Goal: Task Accomplishment & Management: Complete application form

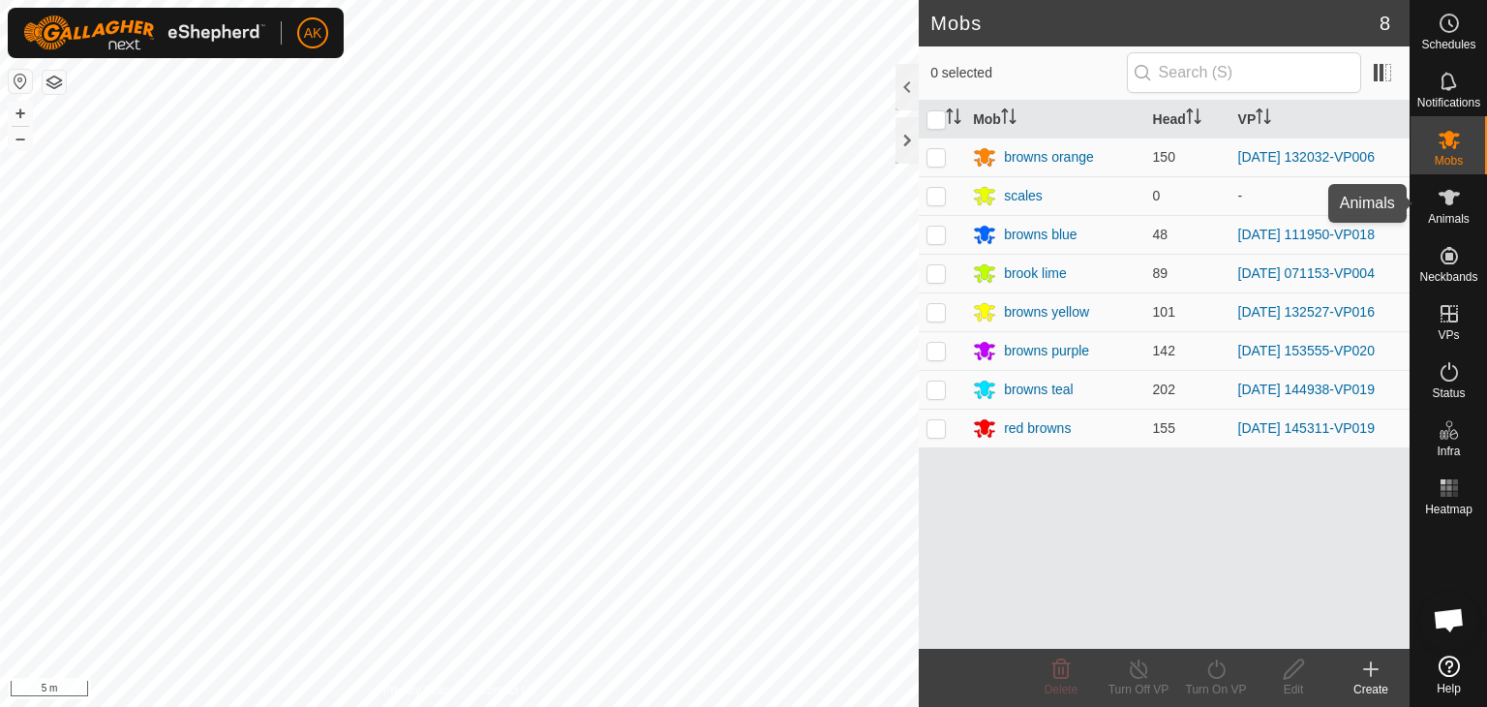
click at [1448, 210] on es-animals-svg-icon at bounding box center [1449, 197] width 35 height 31
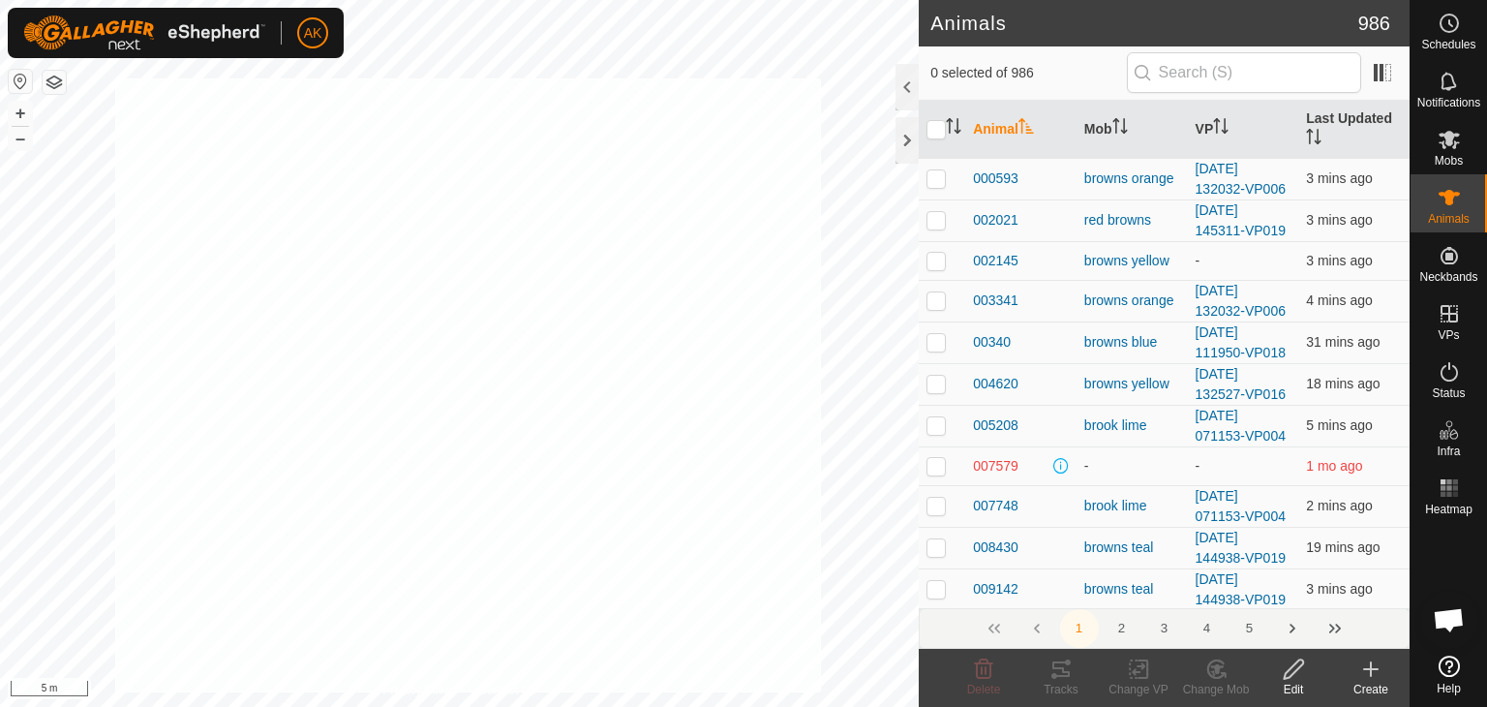
checkbox input "true"
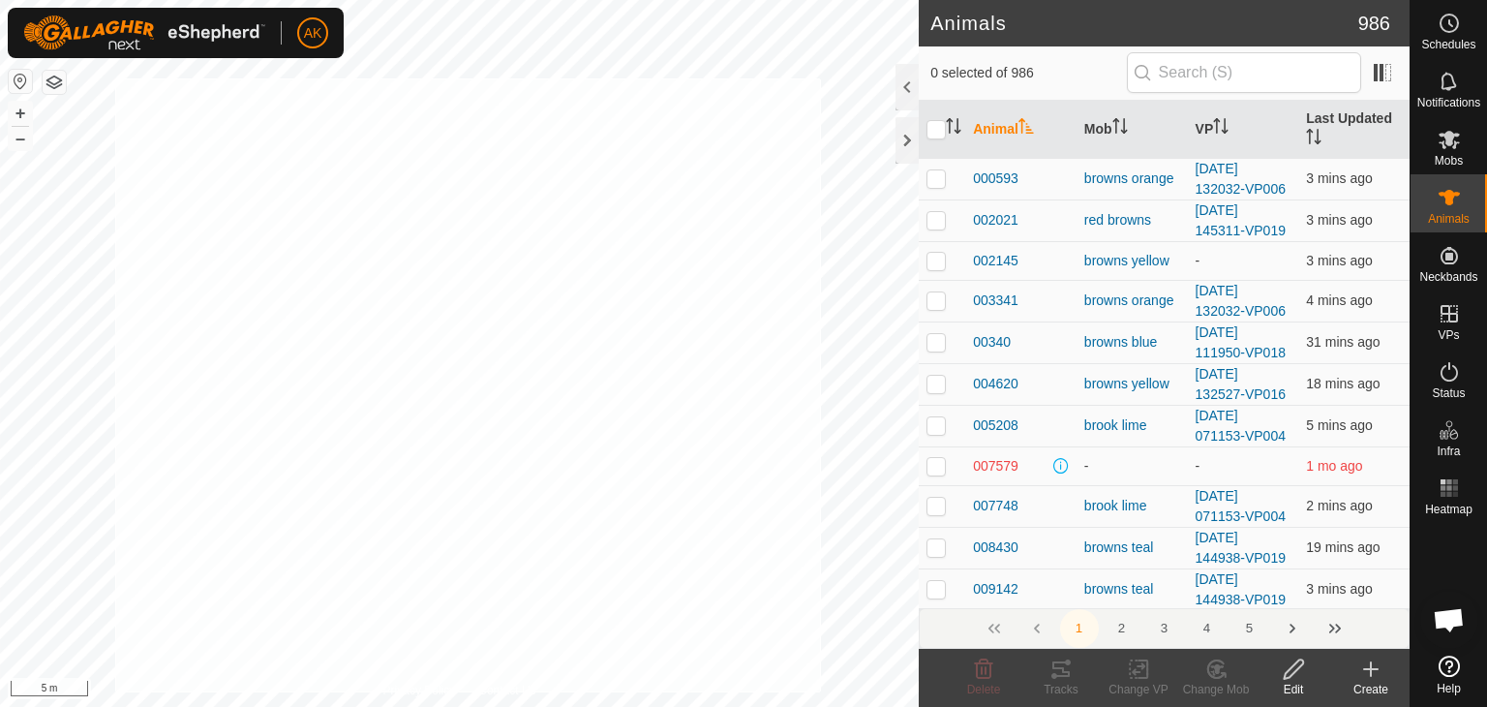
checkbox input "true"
click at [1212, 658] on icon at bounding box center [1216, 668] width 24 height 23
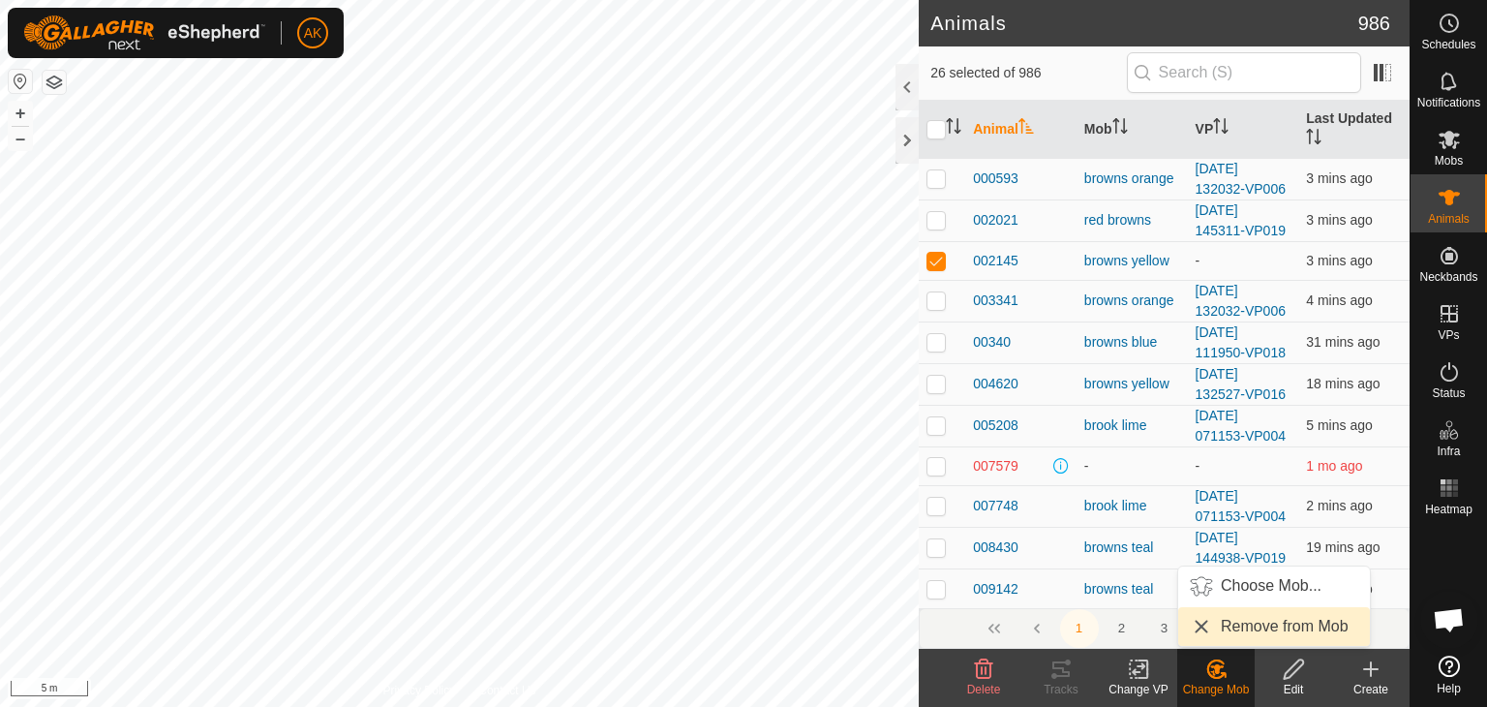
click at [1255, 620] on span "Remove from Mob" at bounding box center [1285, 626] width 128 height 23
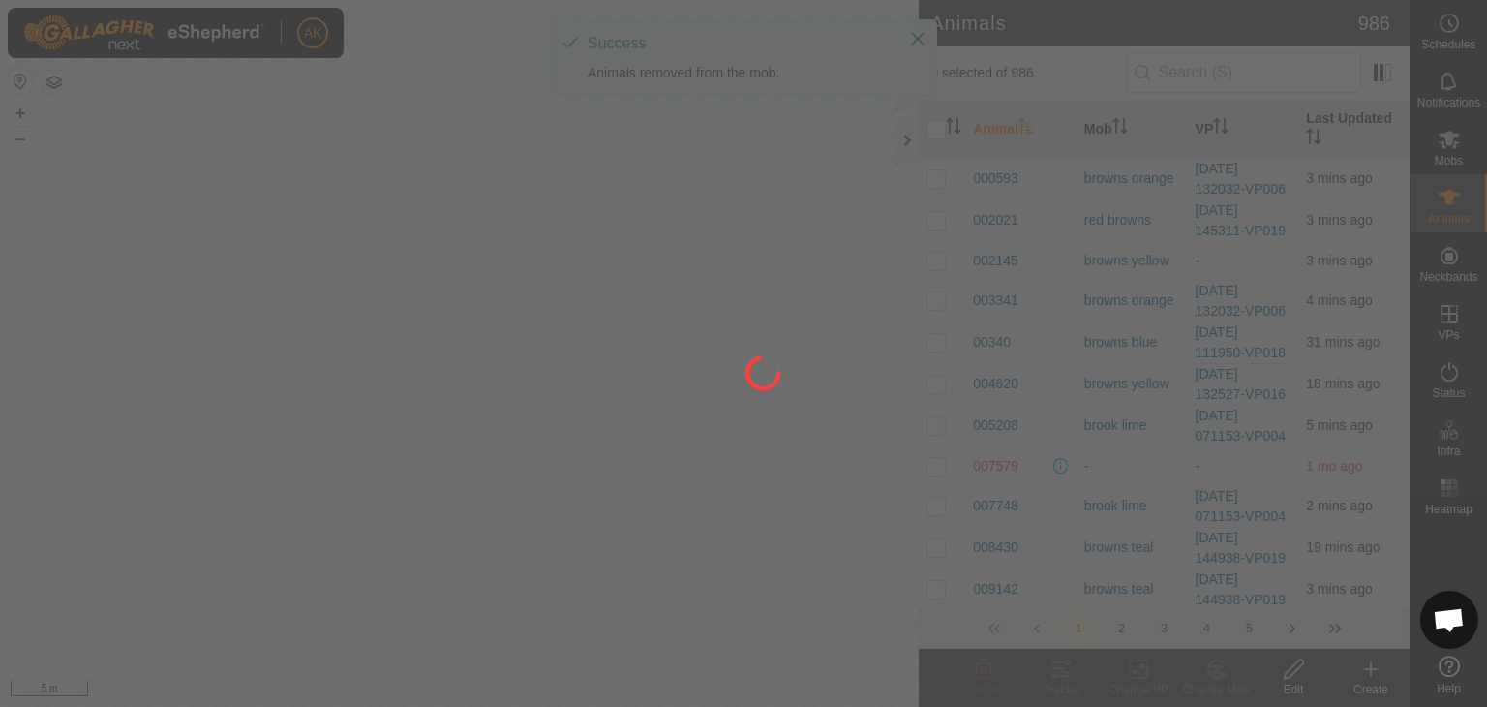
checkbox input "false"
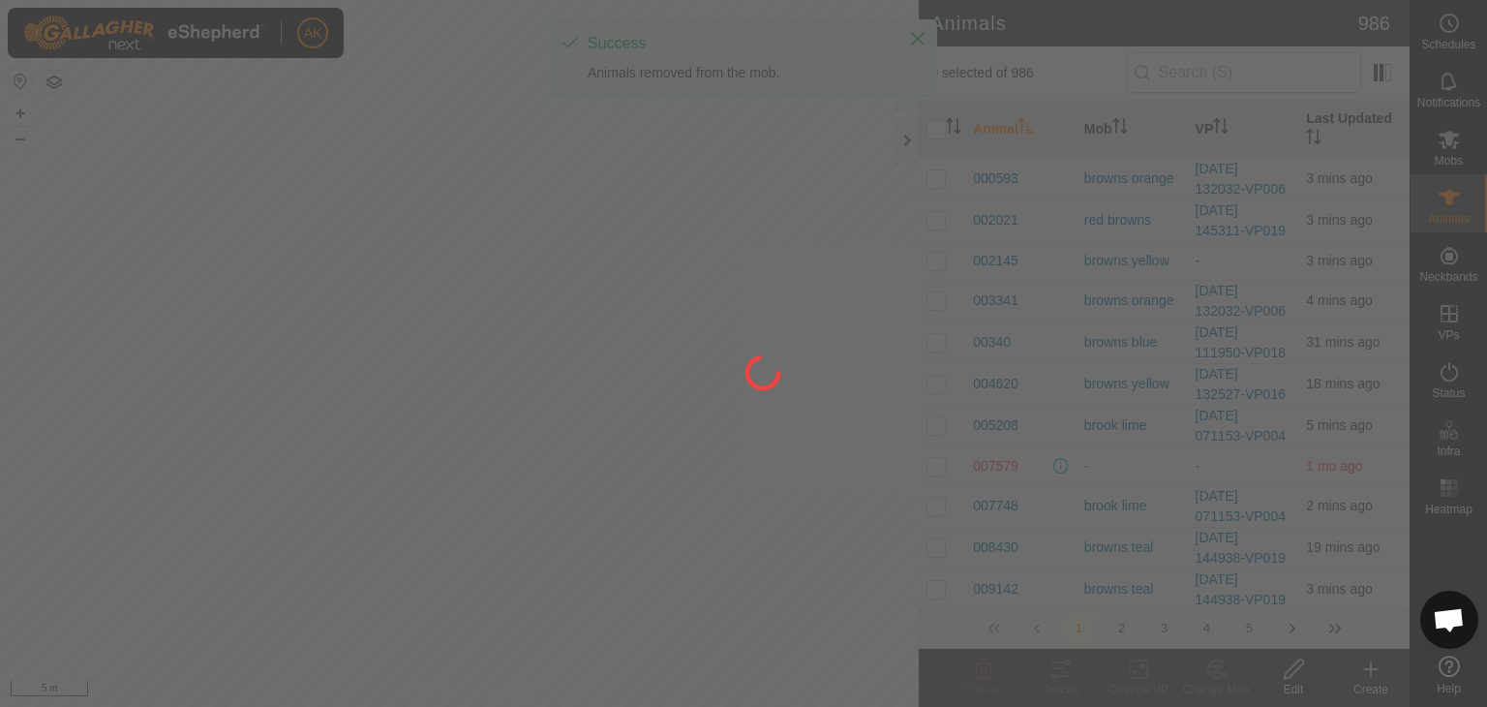
checkbox input "false"
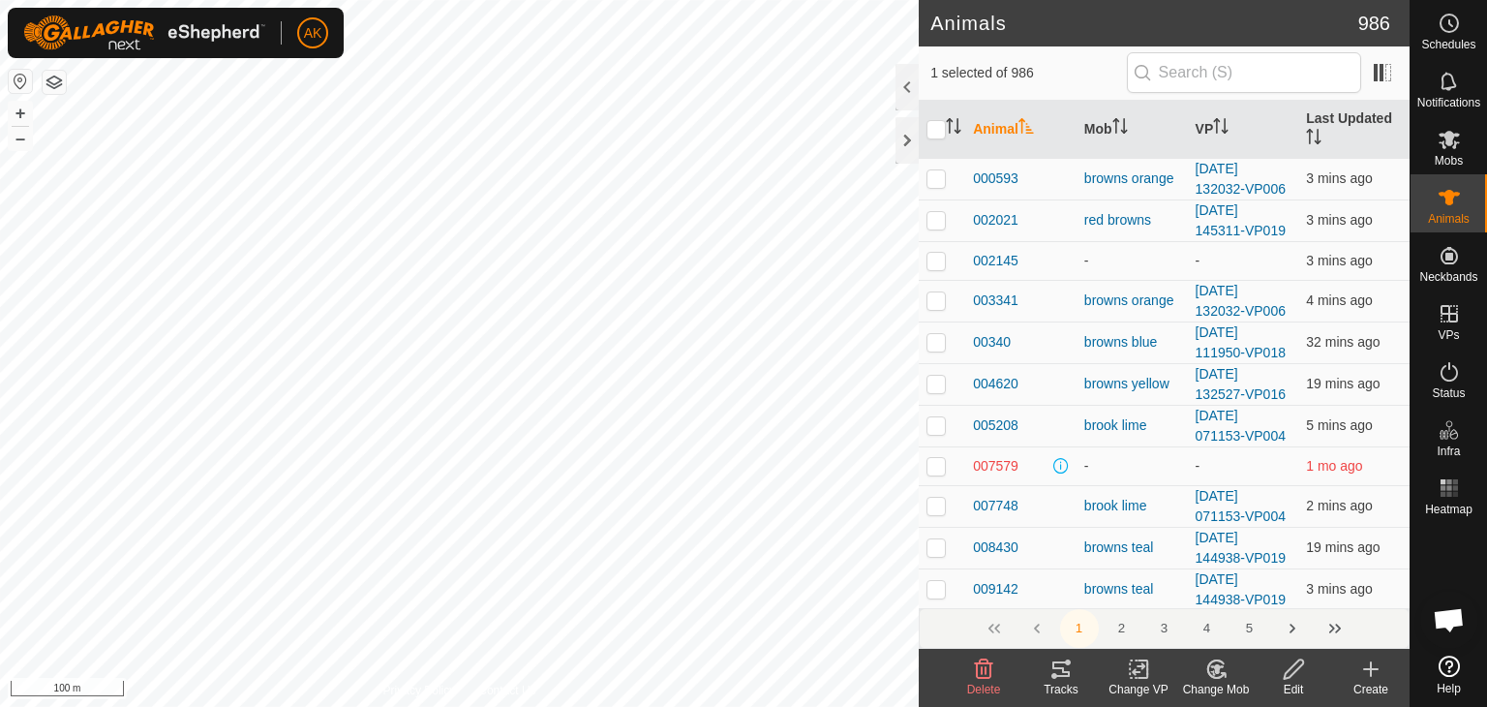
click at [1214, 671] on icon at bounding box center [1217, 669] width 14 height 10
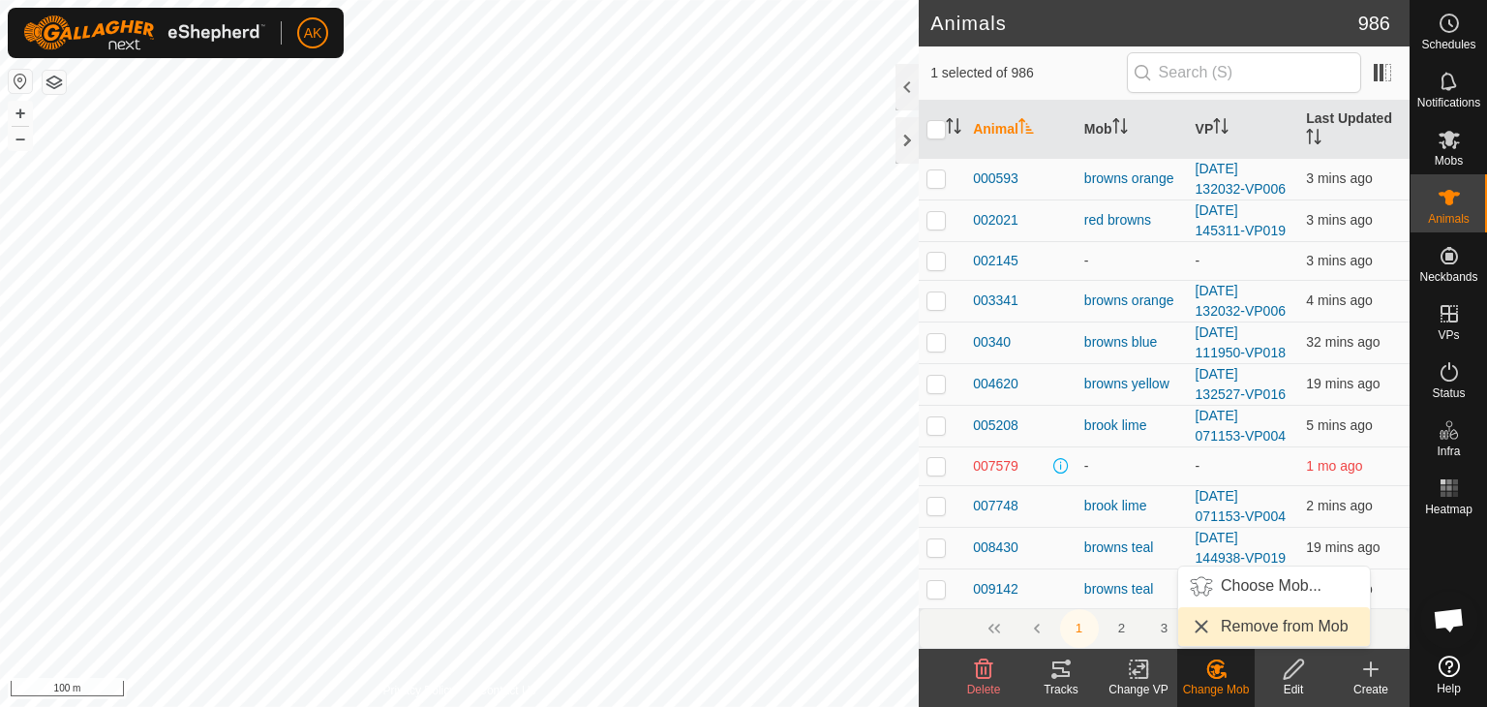
click at [1240, 627] on link "Remove from Mob" at bounding box center [1274, 626] width 192 height 39
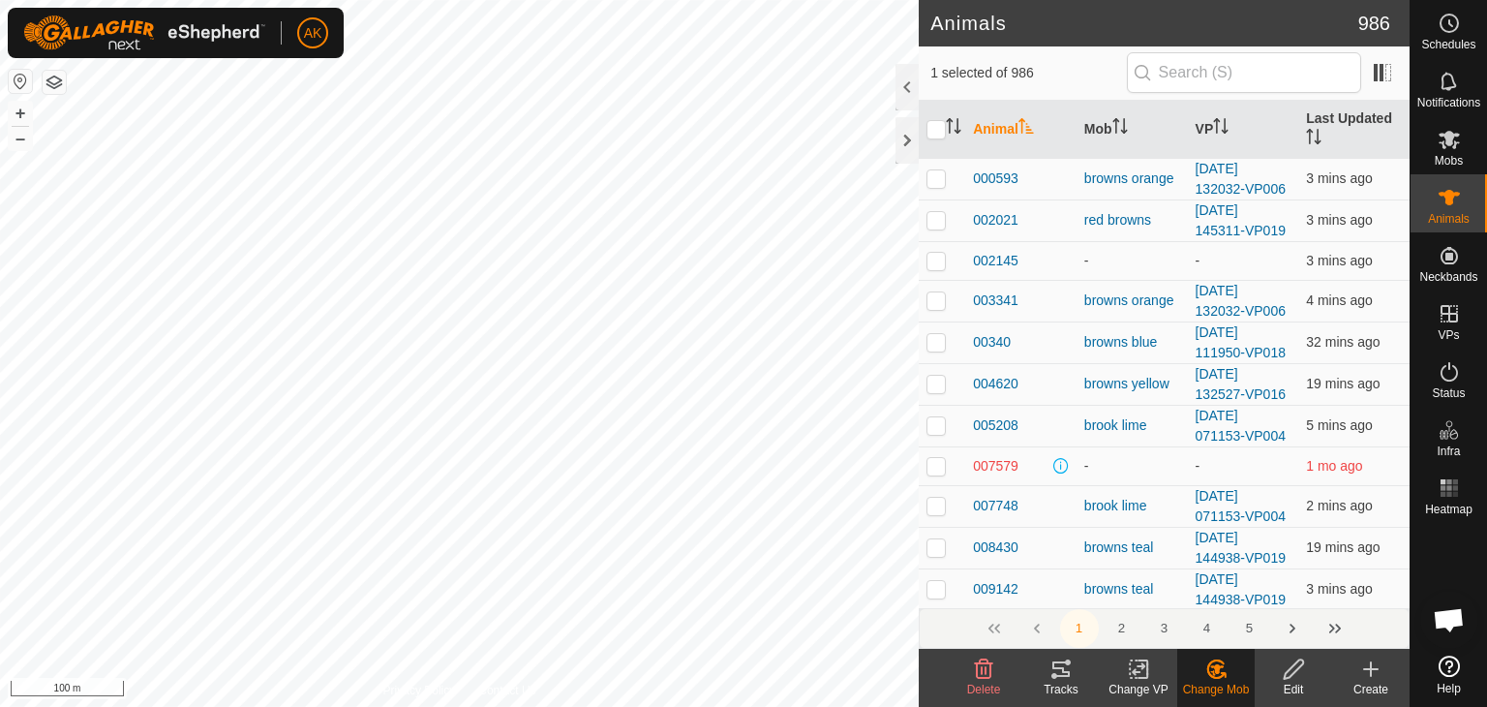
checkbox input "false"
click at [932, 463] on p-checkbox at bounding box center [935, 465] width 19 height 15
click at [941, 468] on p-checkbox at bounding box center [935, 465] width 19 height 15
click at [936, 463] on p-checkbox at bounding box center [935, 465] width 19 height 15
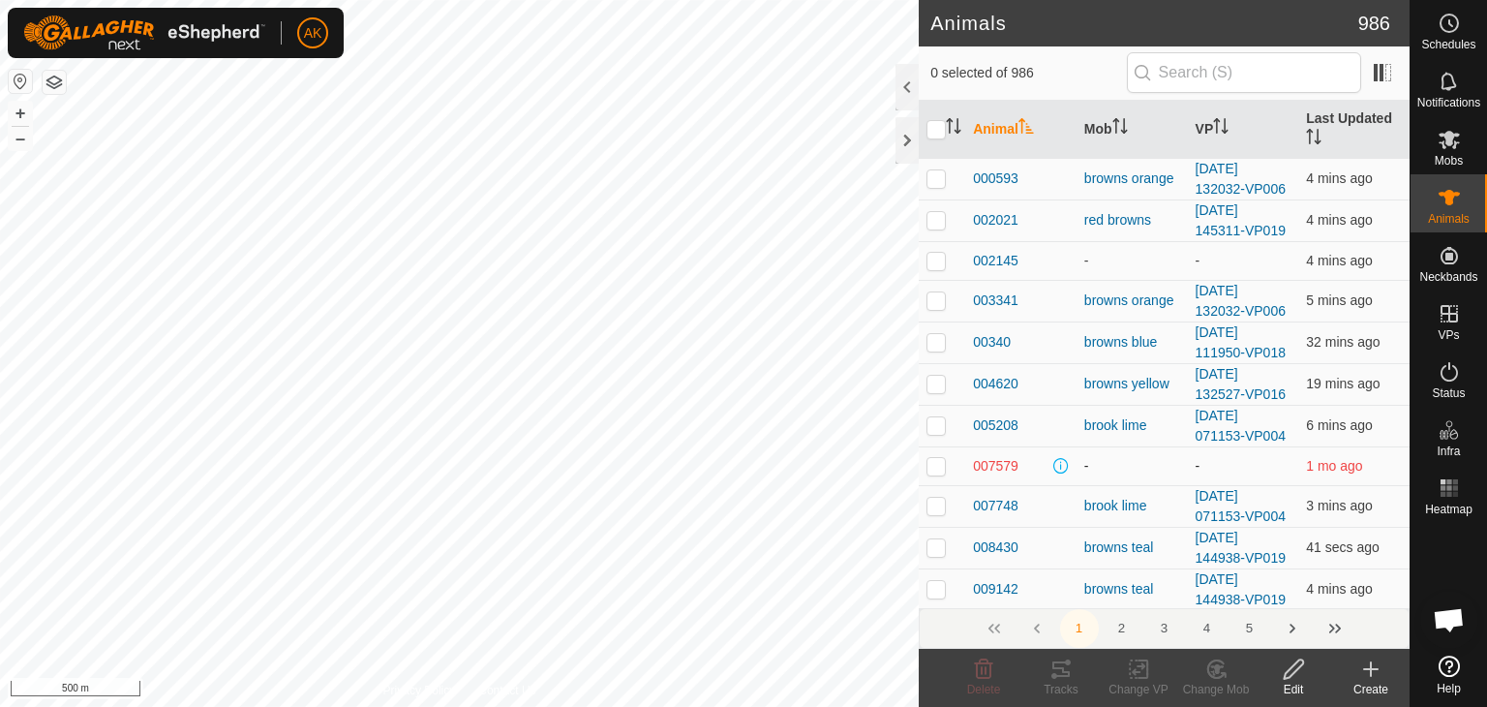
click at [936, 463] on p-checkbox at bounding box center [935, 465] width 19 height 15
checkbox input "true"
click at [1007, 466] on span "007579" at bounding box center [995, 466] width 45 height 20
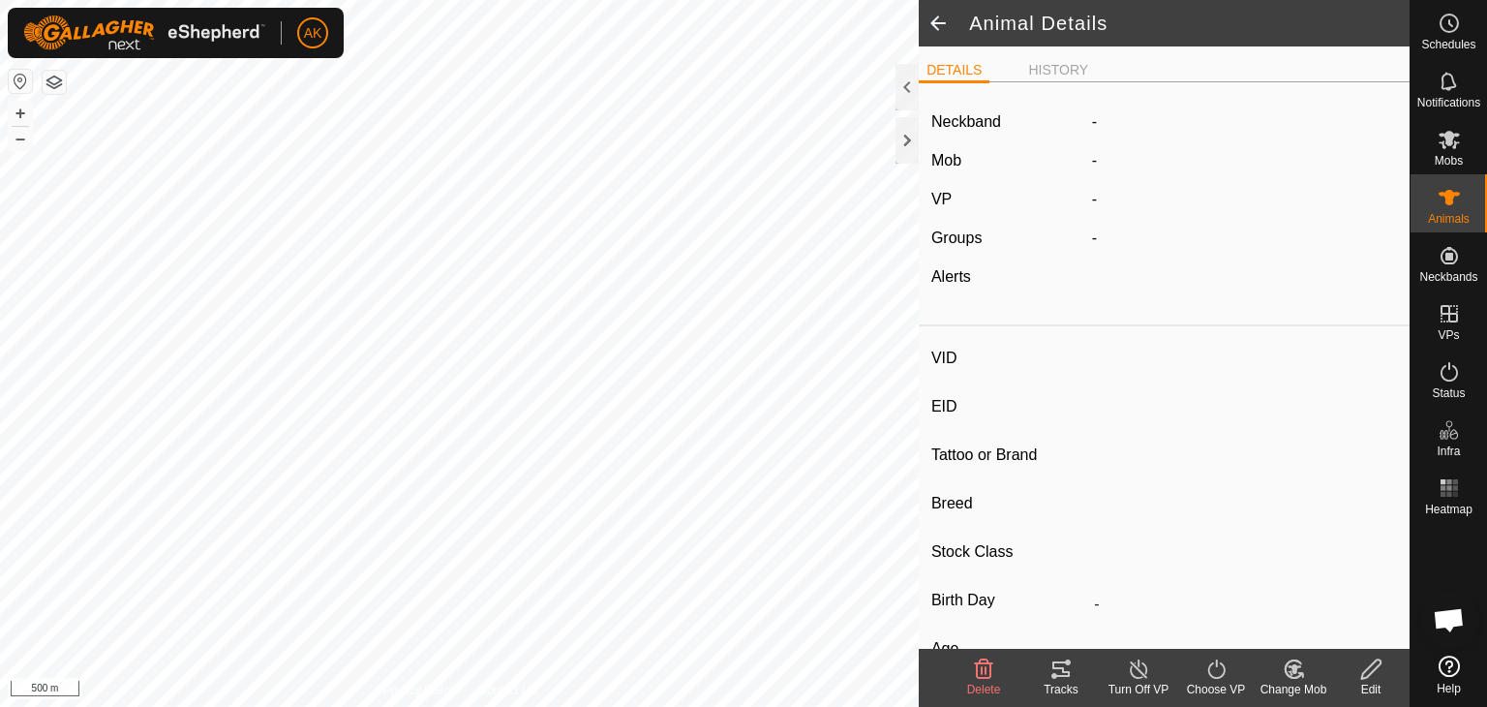
type input "007579"
type input "-"
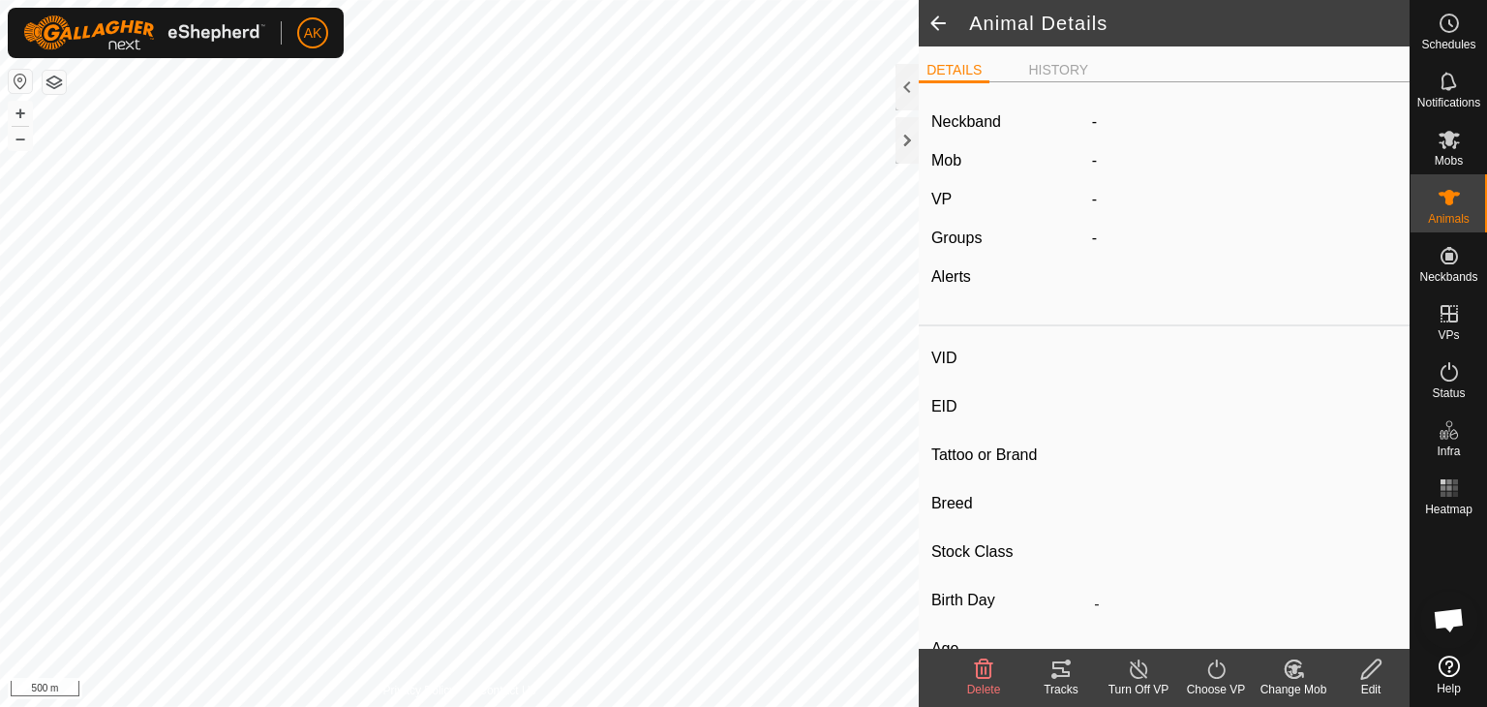
type input "0 kg"
type input "-"
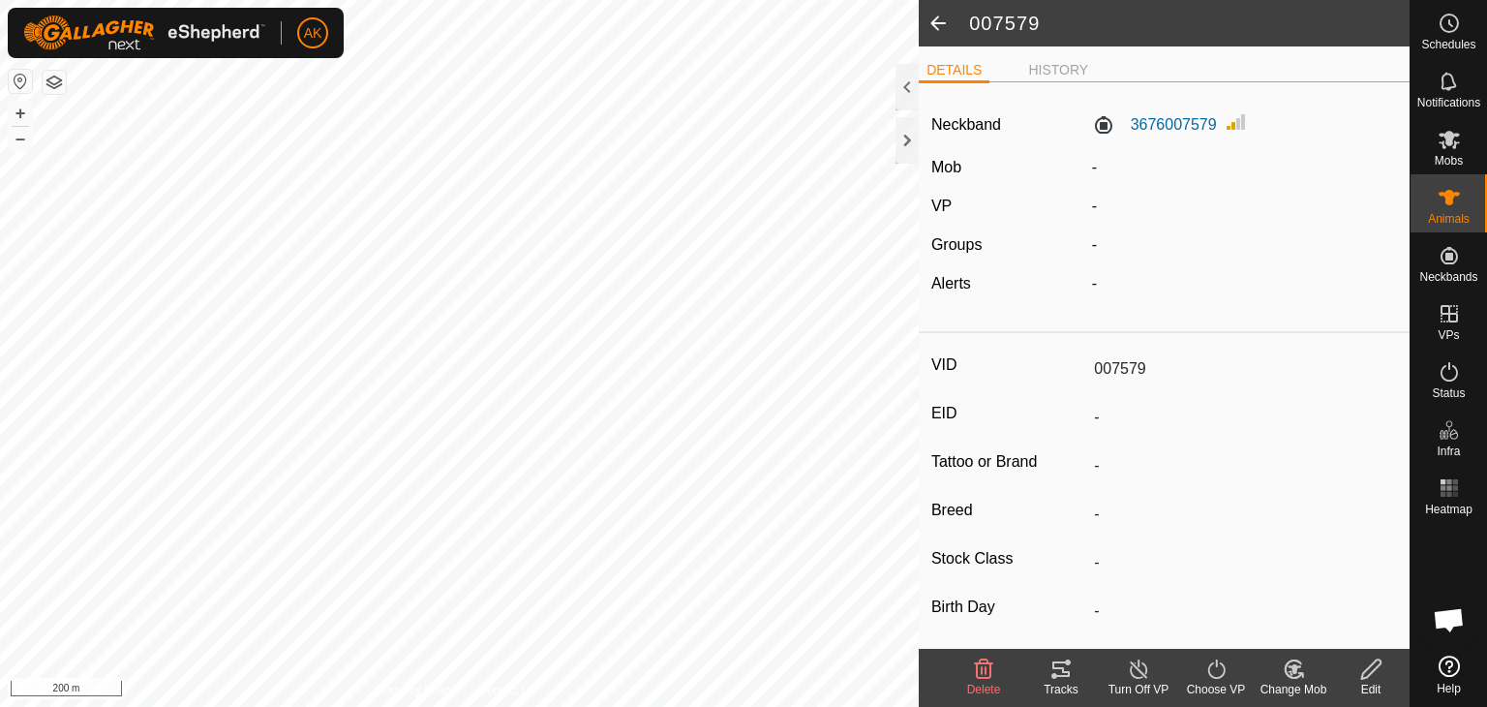
click at [431, 706] on html "AK Schedules Notifications Mobs Animals Neckbands VPs Status Infra Heatmap Help…" at bounding box center [743, 353] width 1487 height 707
click at [1061, 672] on icon at bounding box center [1060, 668] width 23 height 23
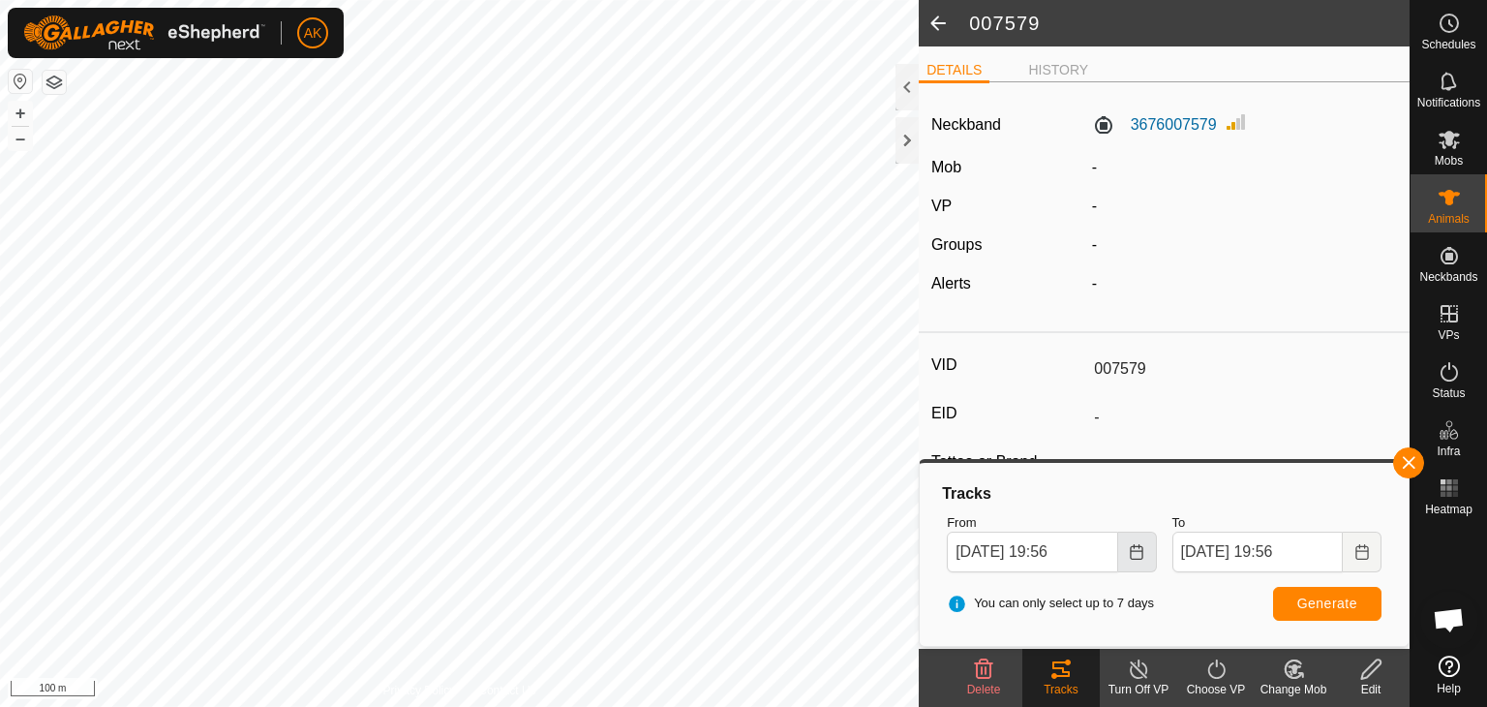
click at [1136, 553] on icon "Choose Date" at bounding box center [1136, 551] width 15 height 15
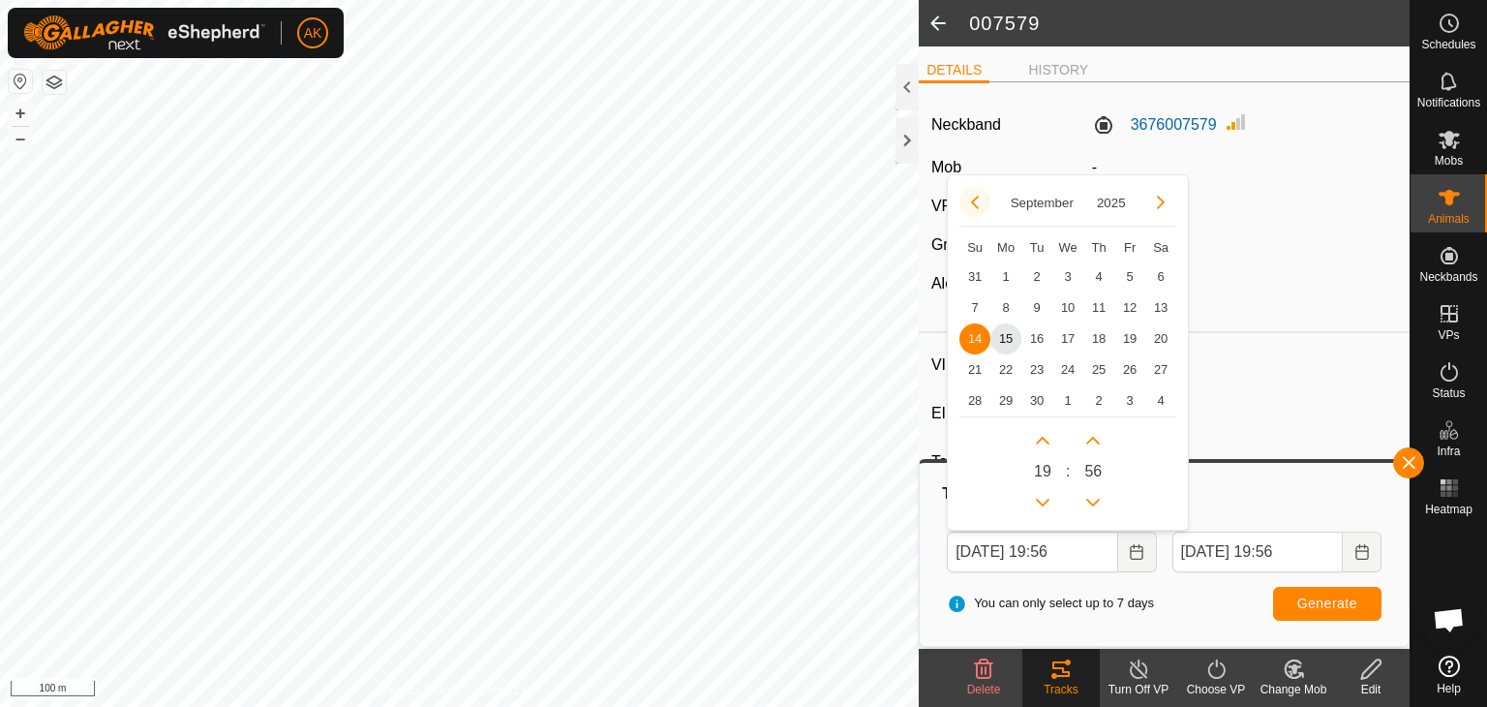
click at [962, 197] on button "Previous Month" at bounding box center [974, 202] width 31 height 31
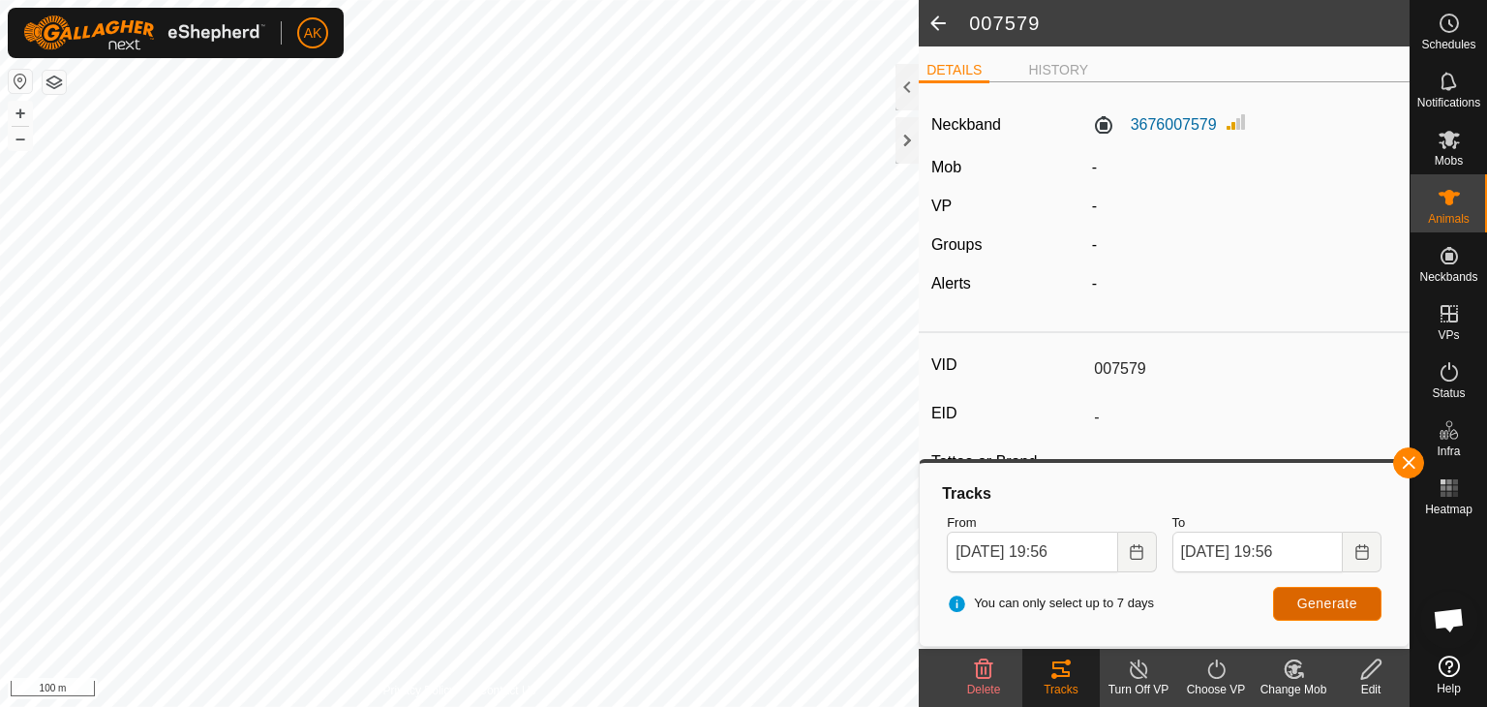
click at [1309, 606] on span "Generate" at bounding box center [1327, 602] width 60 height 15
click at [1143, 556] on icon "Choose Date" at bounding box center [1136, 551] width 15 height 15
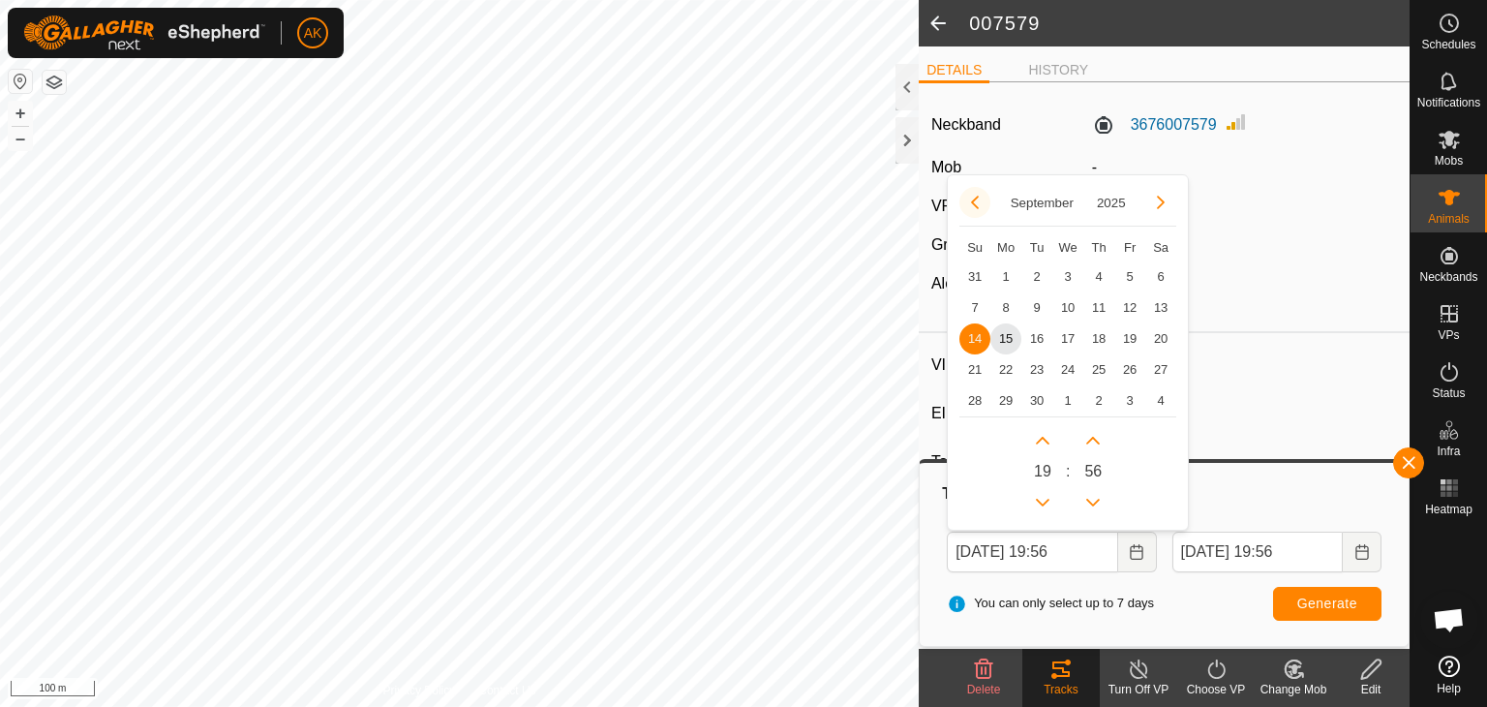
click at [972, 207] on button "Previous Month" at bounding box center [974, 202] width 31 height 31
click at [972, 372] on span "17" at bounding box center [974, 369] width 31 height 31
type input "[DATE] 19:56"
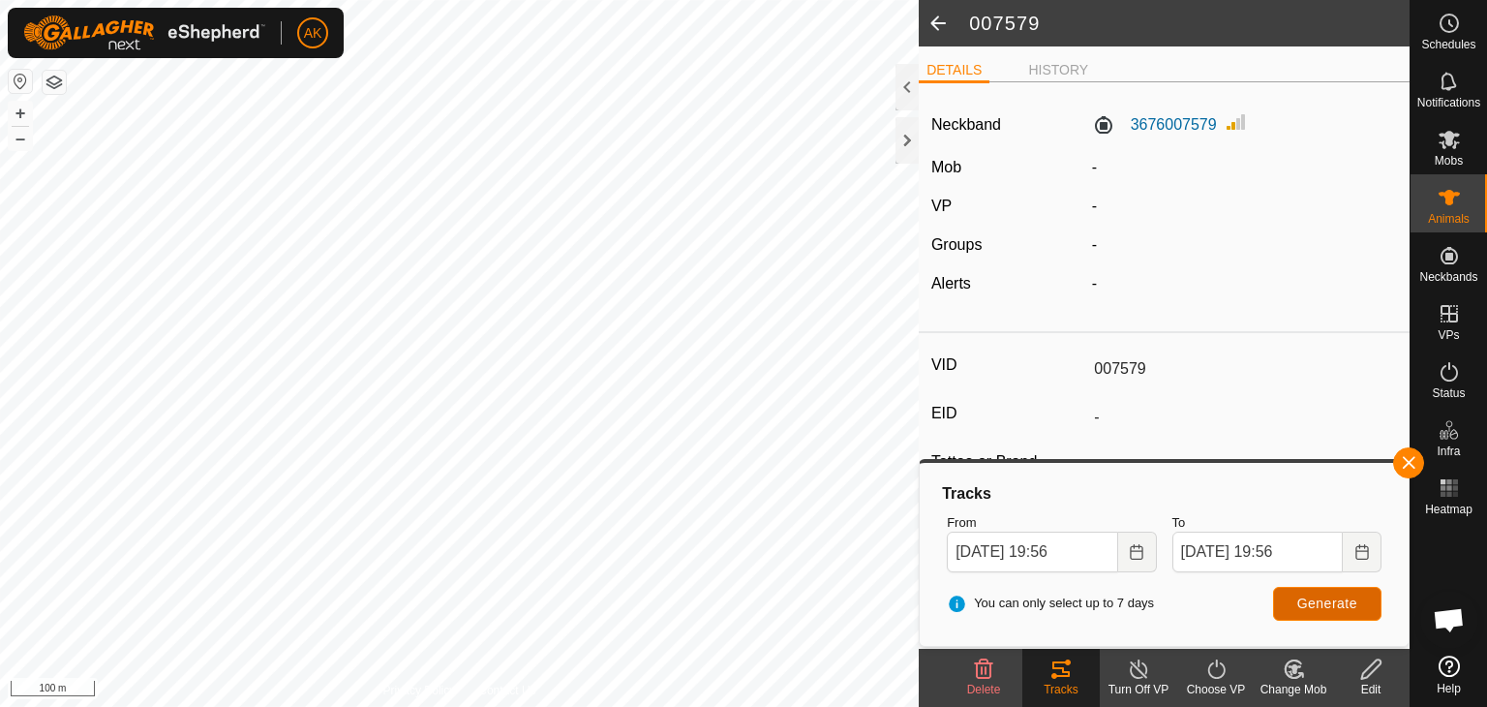
click at [1343, 608] on span "Generate" at bounding box center [1327, 602] width 60 height 15
click at [1186, 122] on label "3676007579" at bounding box center [1154, 124] width 125 height 23
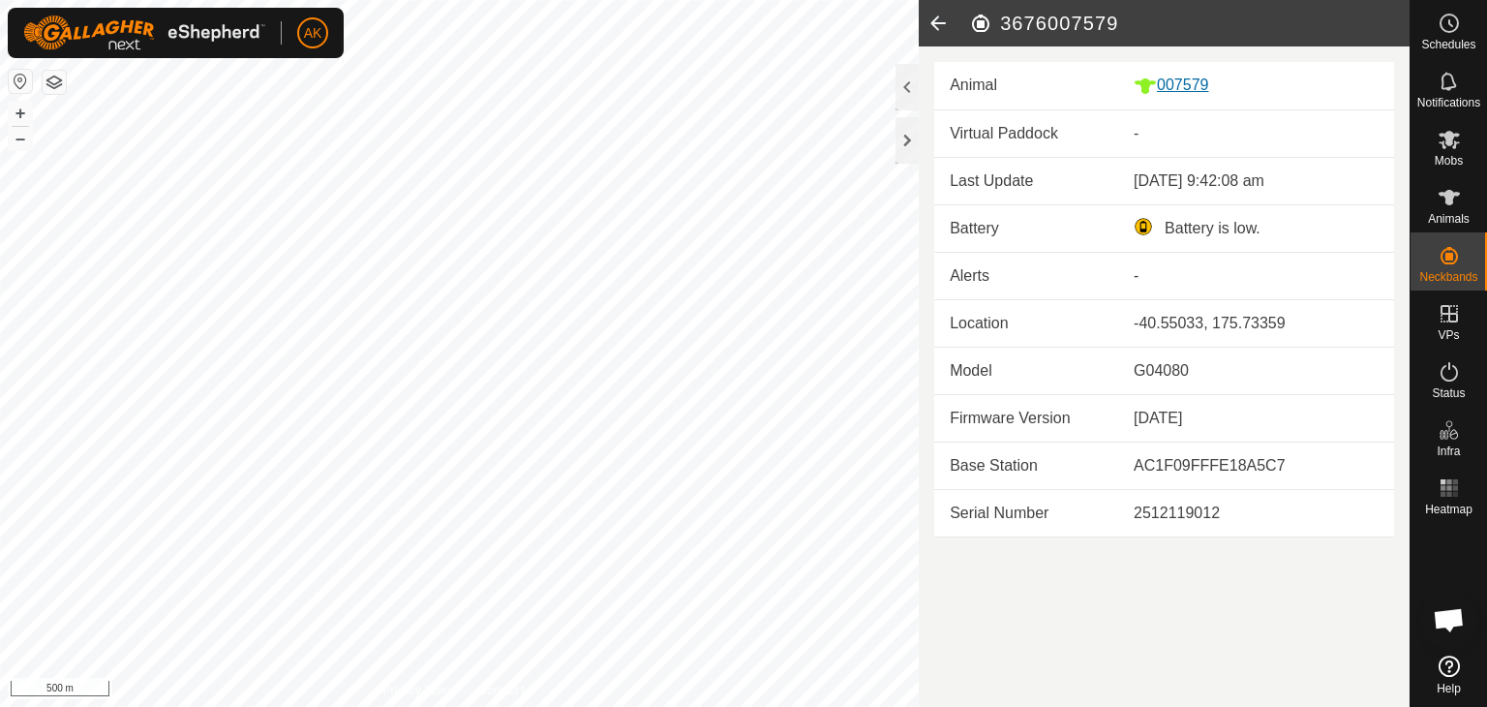
click at [1196, 92] on div "007579" at bounding box center [1256, 86] width 245 height 24
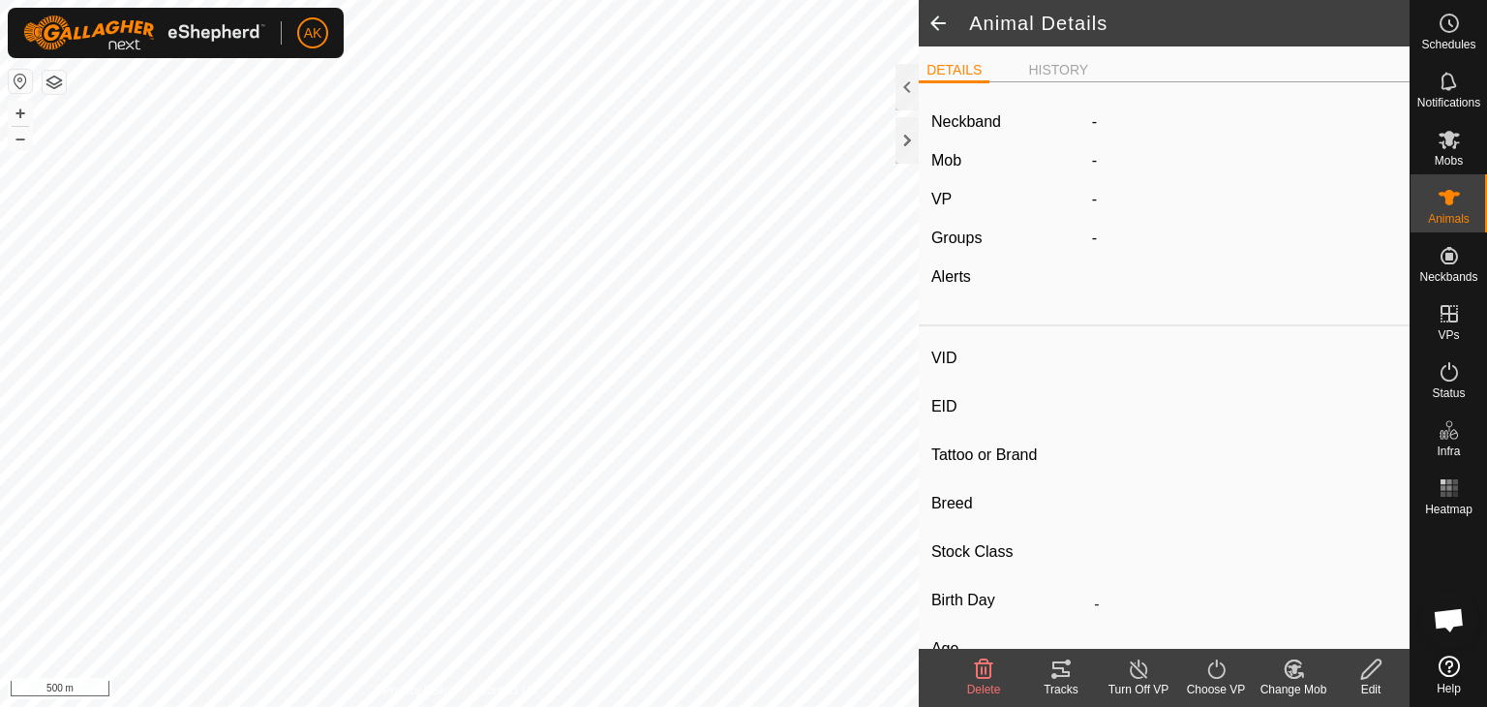
type input "007579"
type input "-"
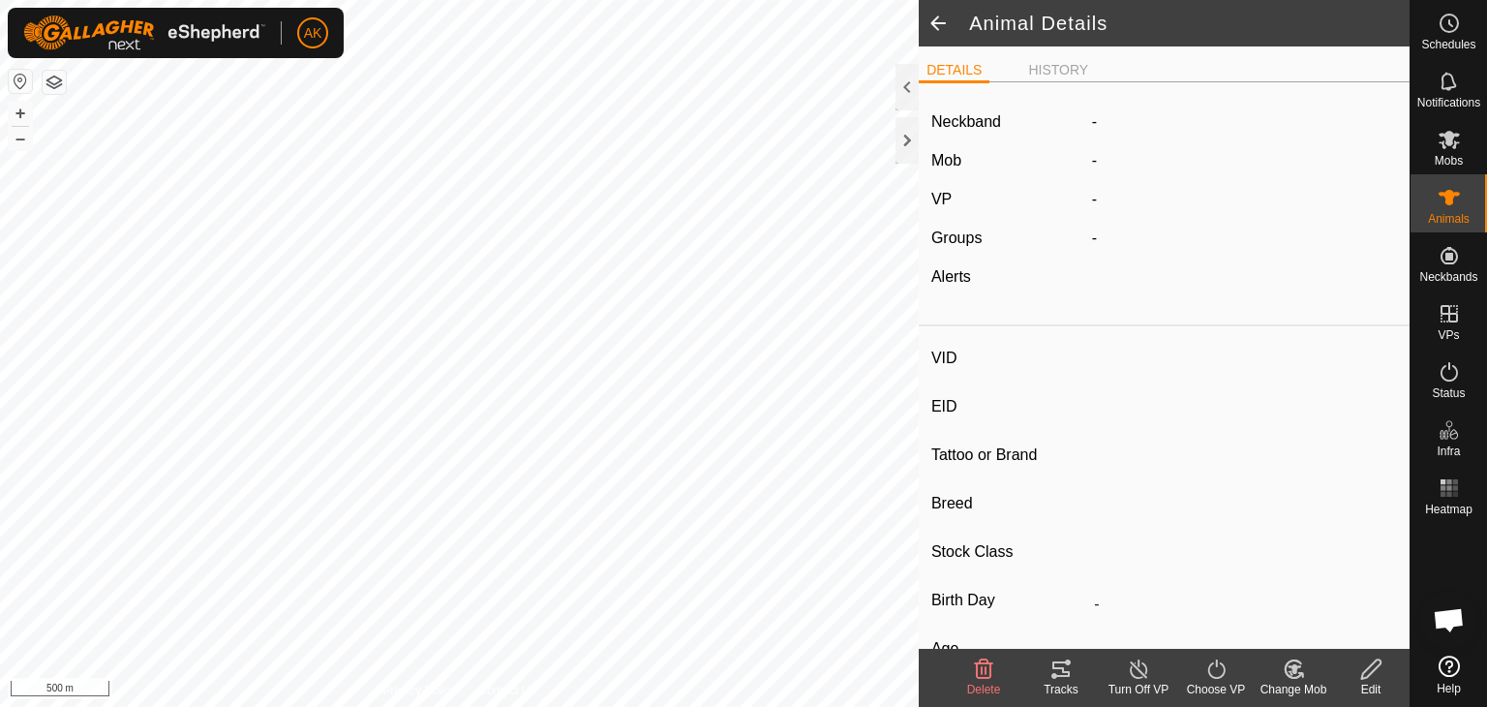
type input "0 kg"
type input "-"
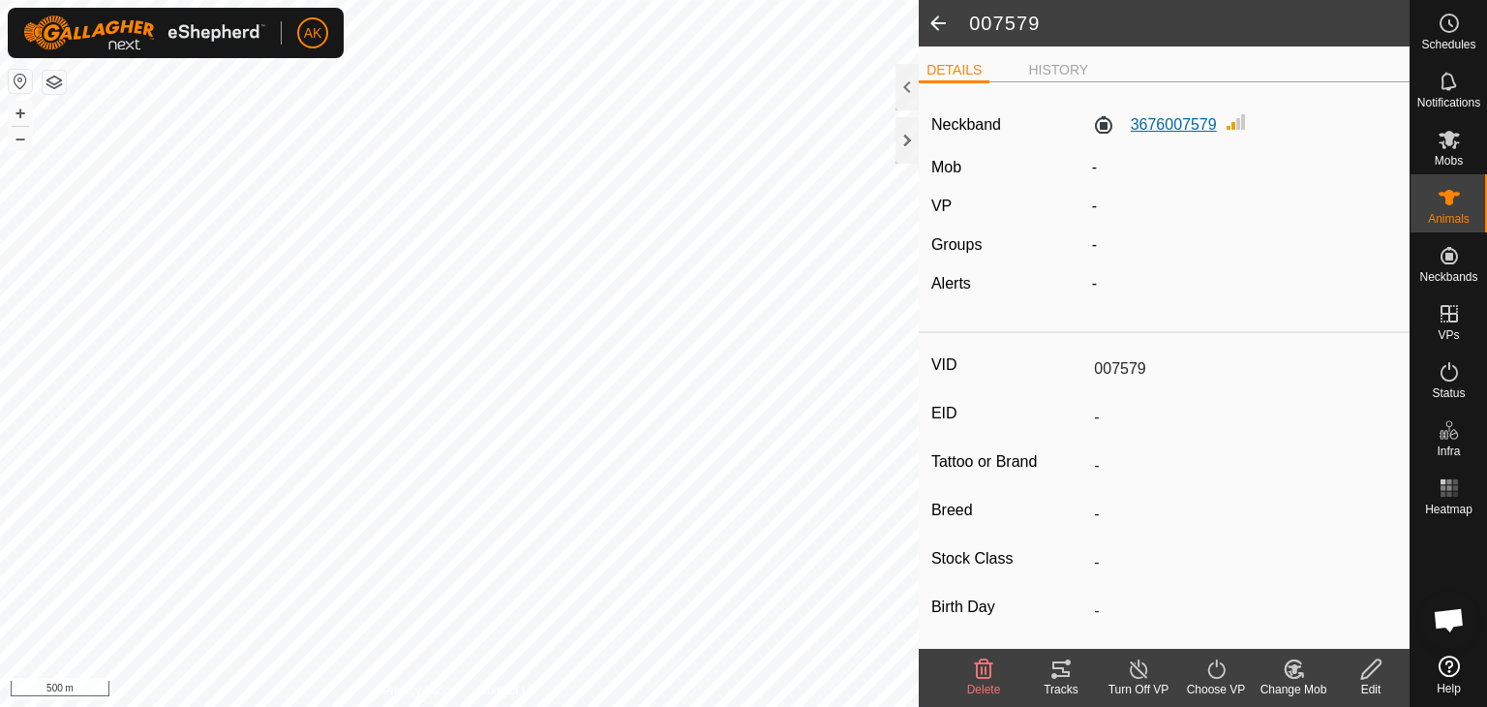
click at [1188, 116] on label "3676007579" at bounding box center [1154, 124] width 125 height 23
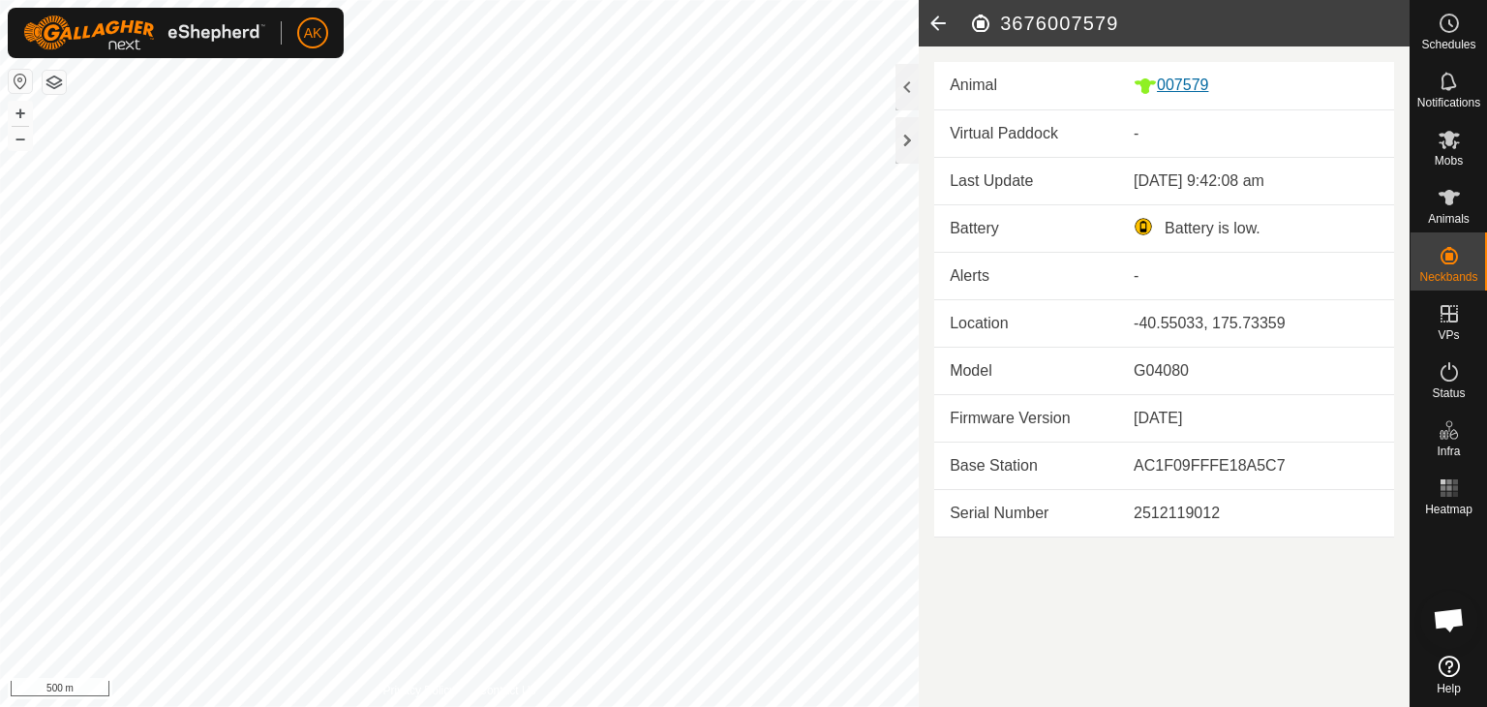
click at [1193, 88] on div "007579" at bounding box center [1256, 86] width 245 height 24
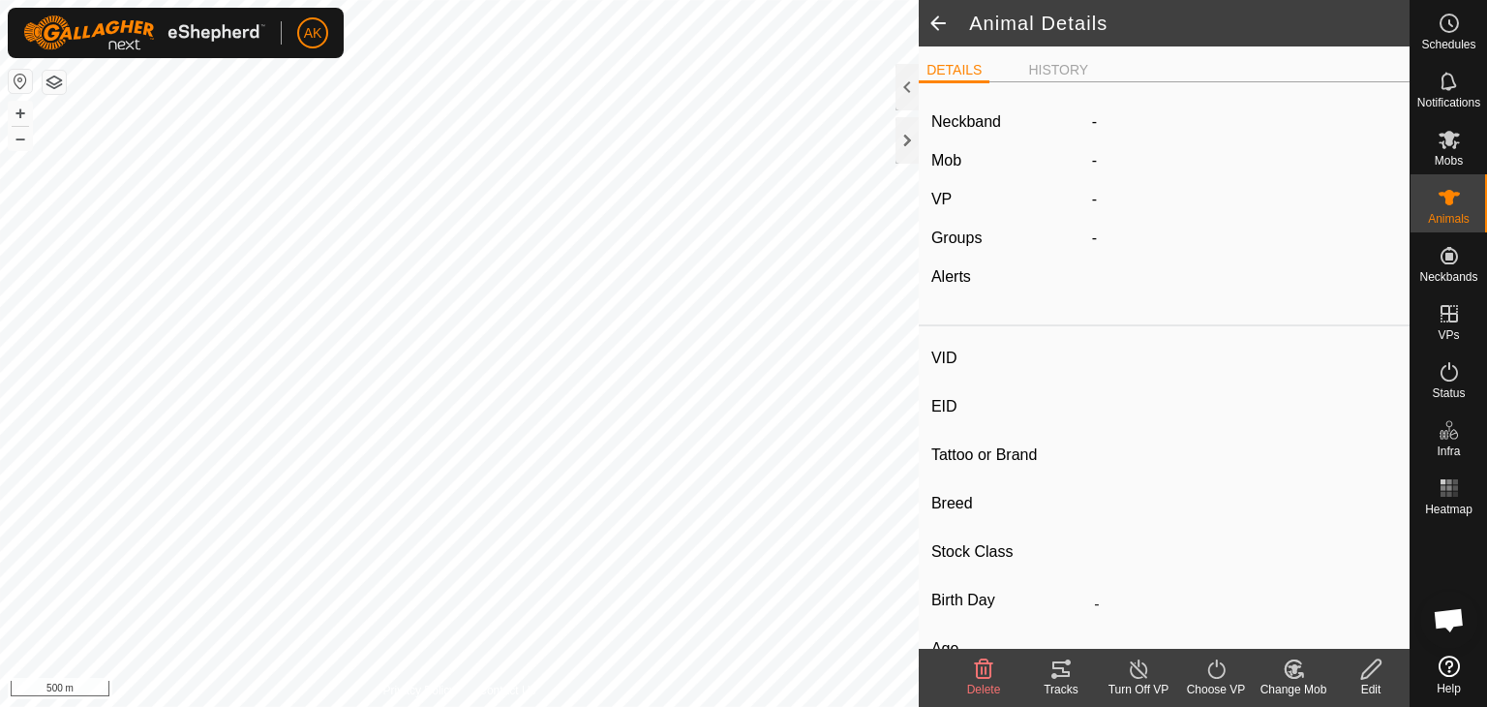
type input "007579"
type input "-"
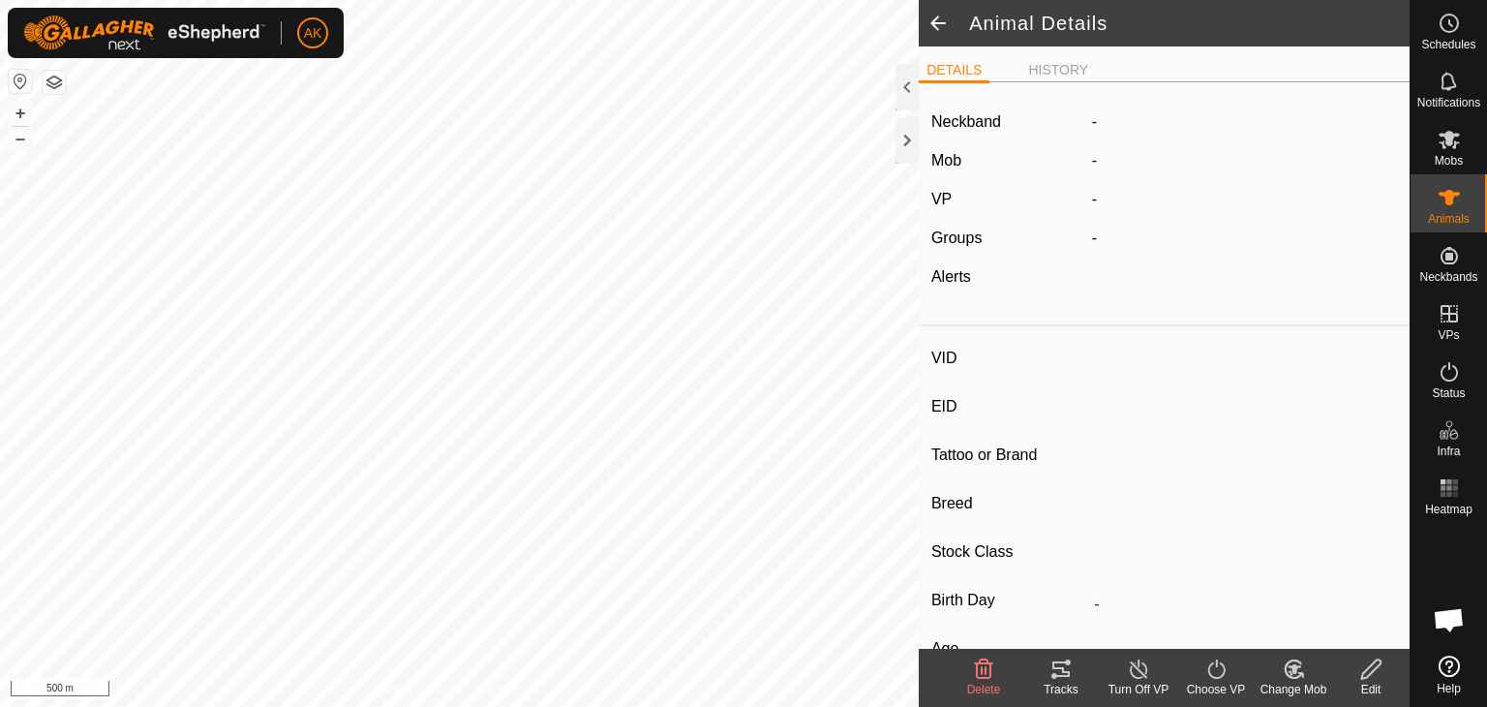
type input "0 kg"
type input "-"
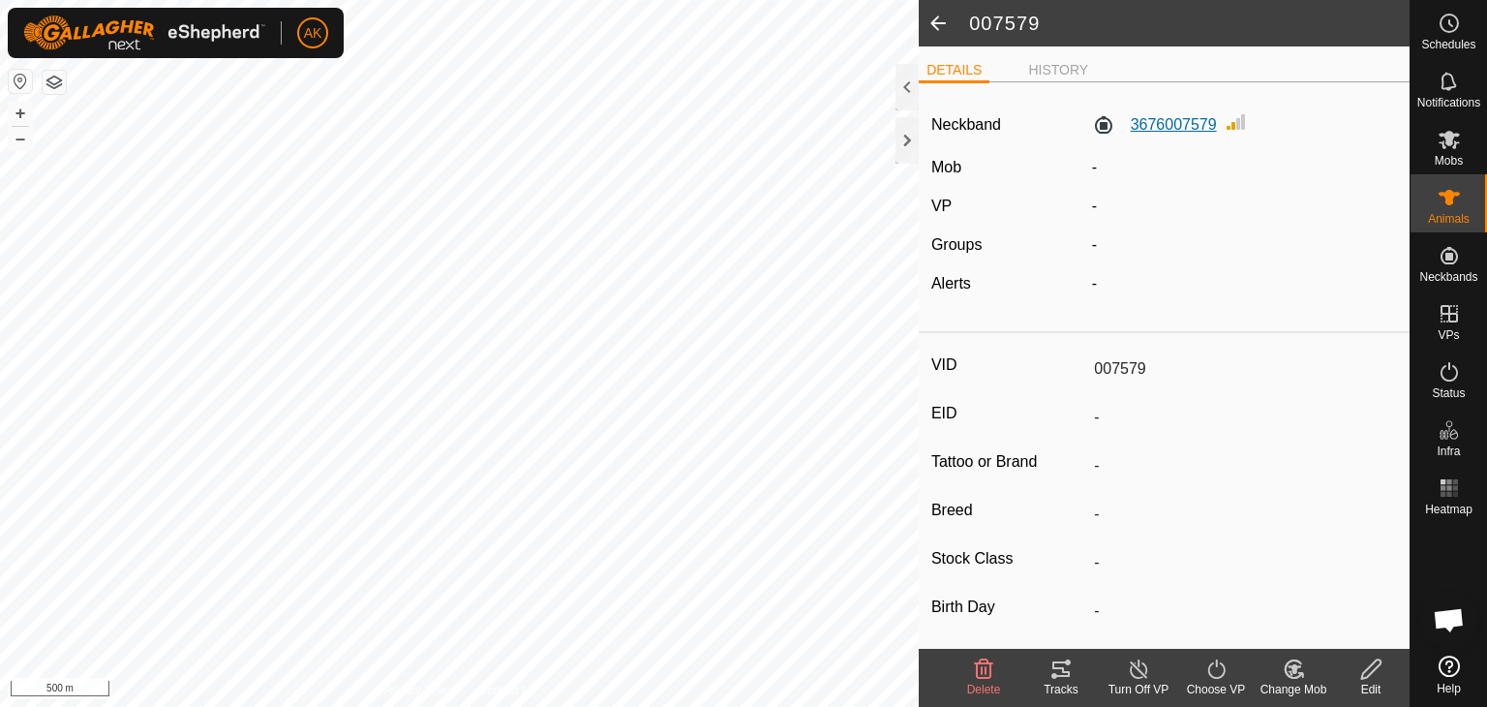
click at [1177, 125] on label "3676007579" at bounding box center [1154, 124] width 125 height 23
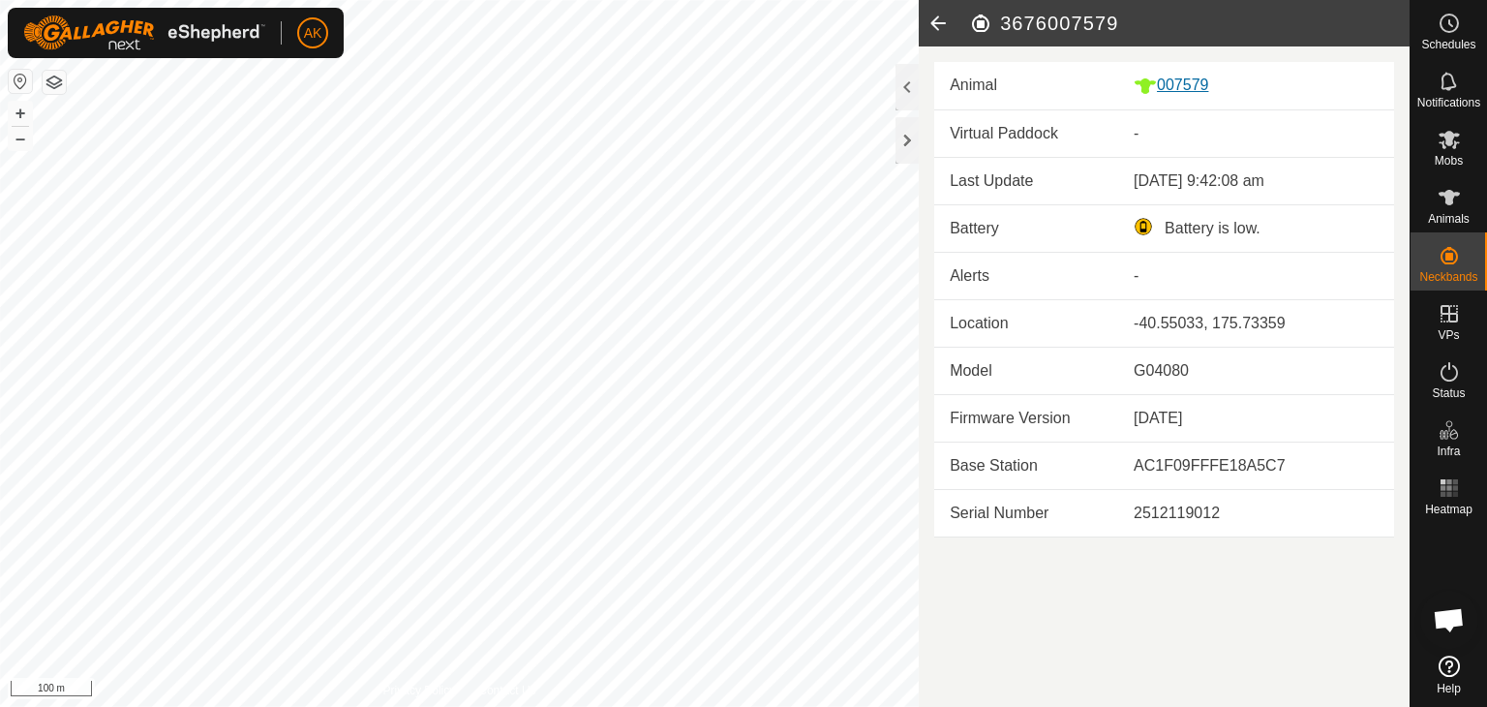
click at [1202, 84] on div "007579" at bounding box center [1256, 86] width 245 height 24
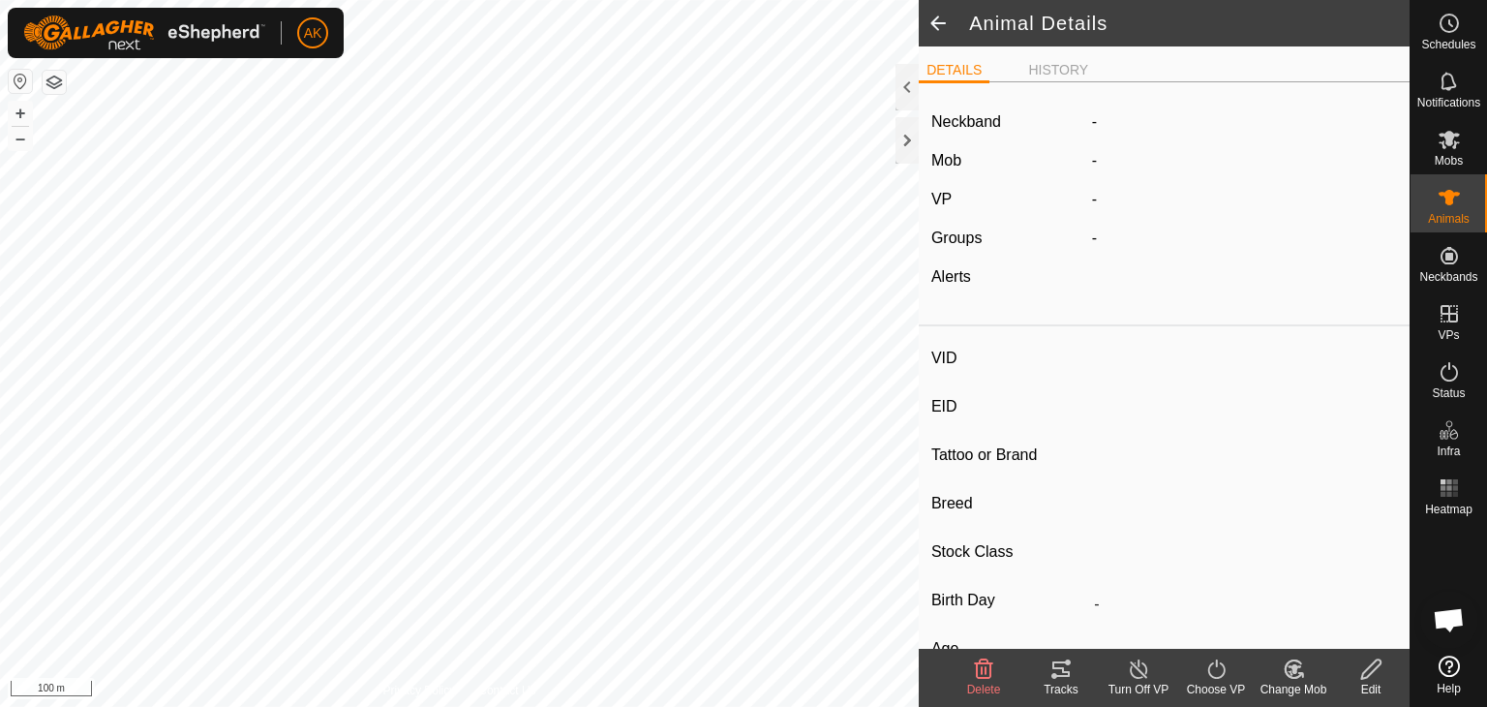
type input "007579"
type input "-"
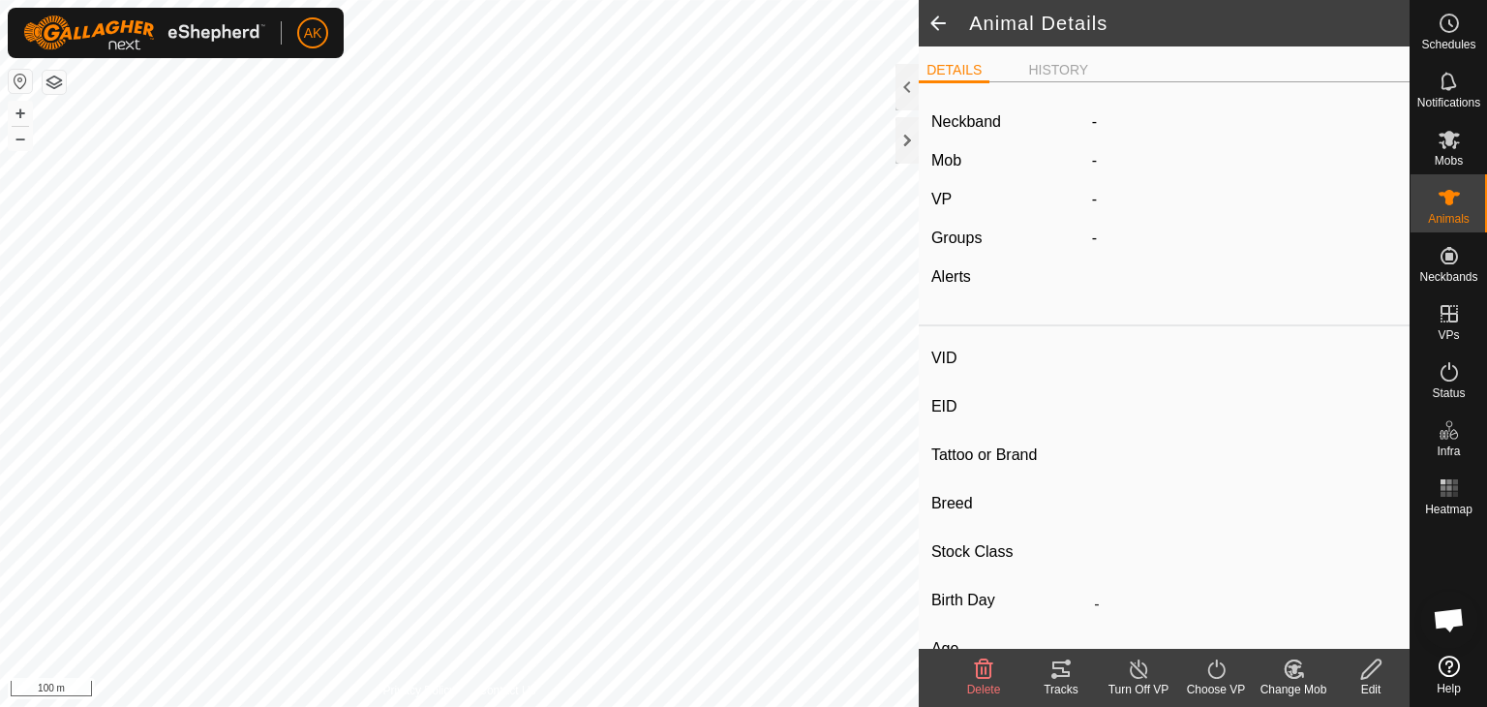
type input "0 kg"
type input "-"
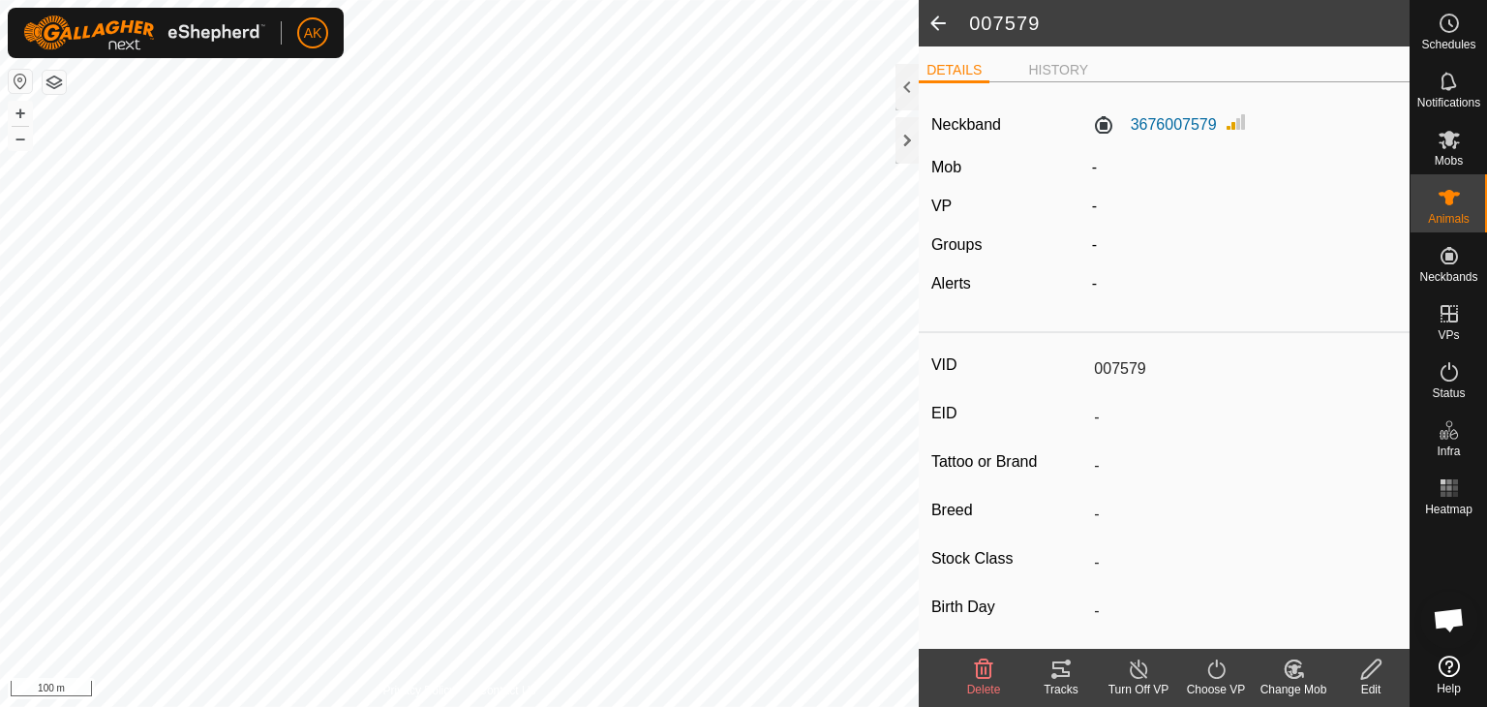
click at [1371, 673] on icon at bounding box center [1370, 668] width 19 height 19
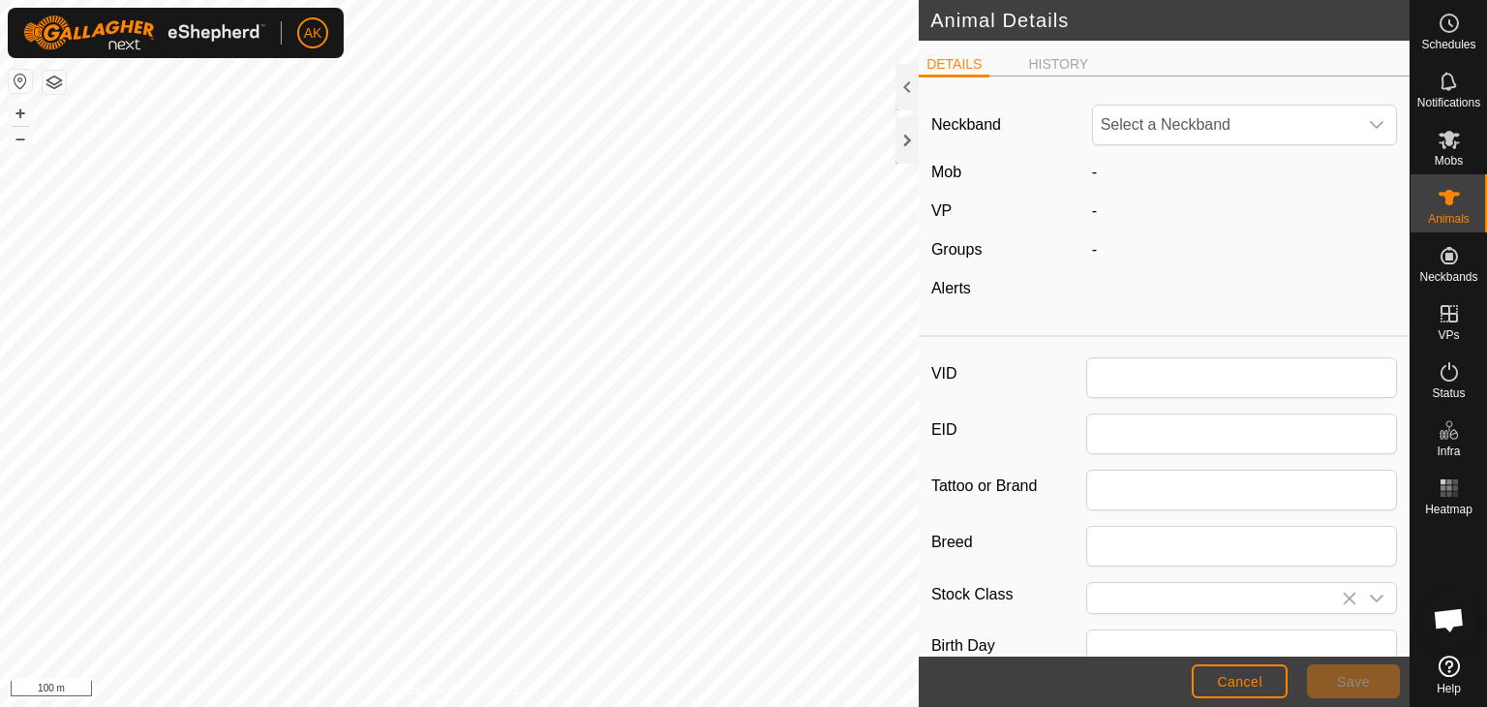
type input "007579"
type input "0"
click at [1239, 686] on span "Cancel" at bounding box center [1239, 681] width 45 height 15
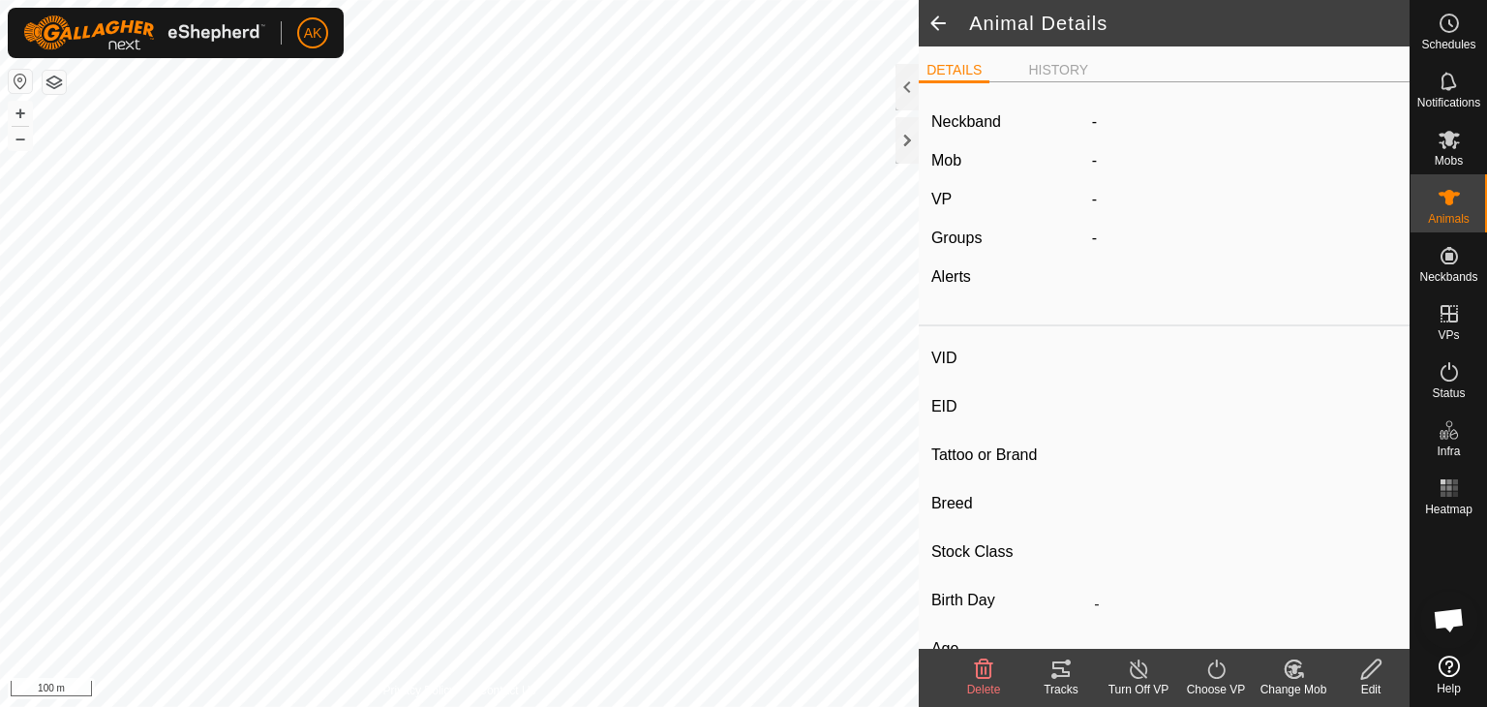
type input "007579"
type input "-"
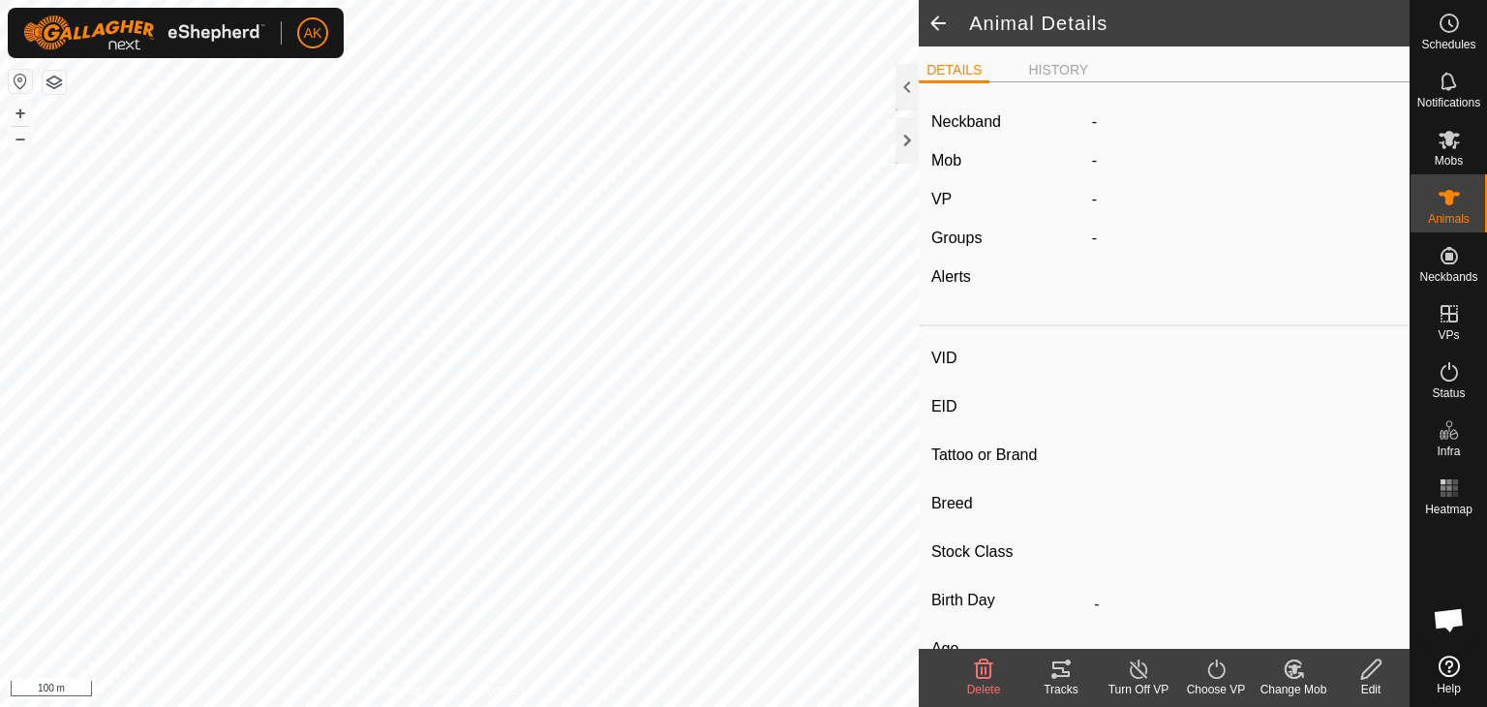
type input "0 kg"
type input "-"
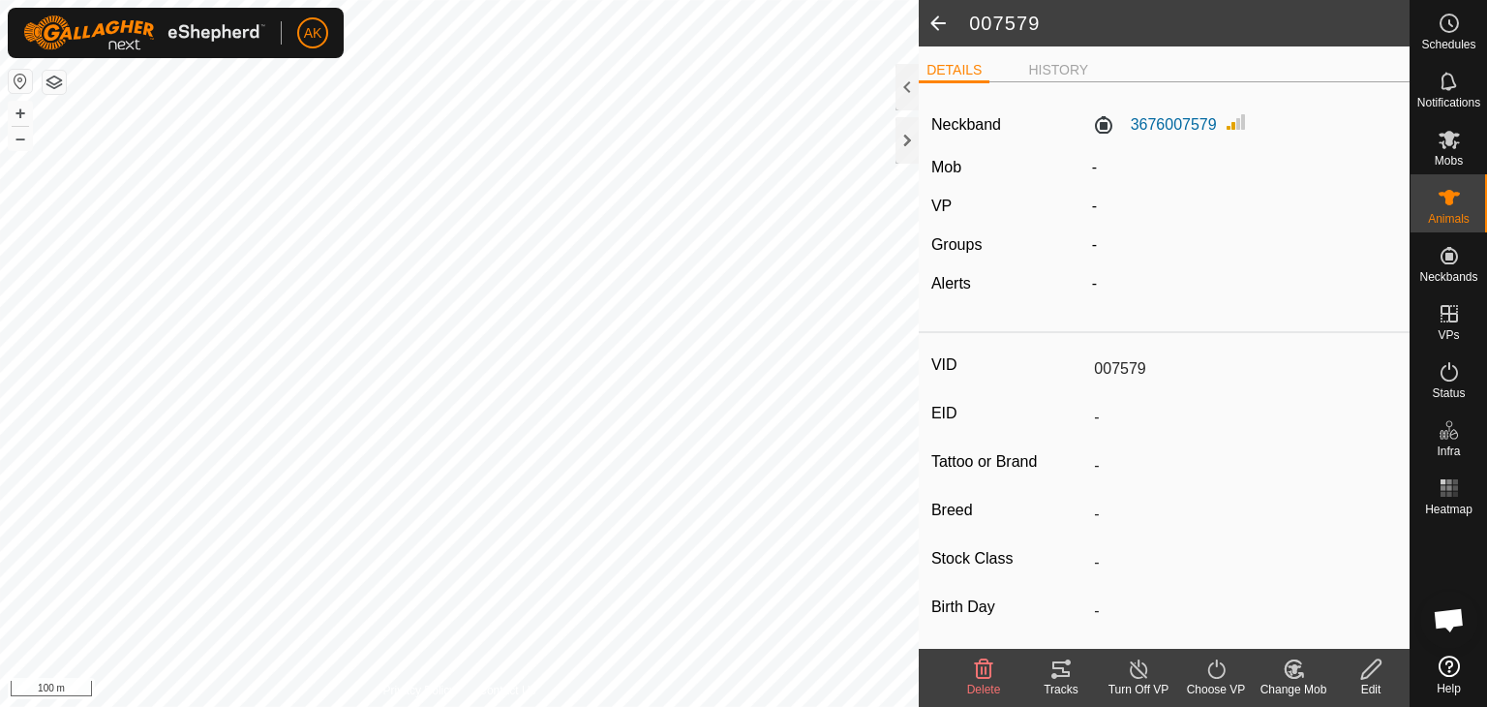
click at [1239, 686] on div "Choose VP" at bounding box center [1215, 688] width 77 height 17
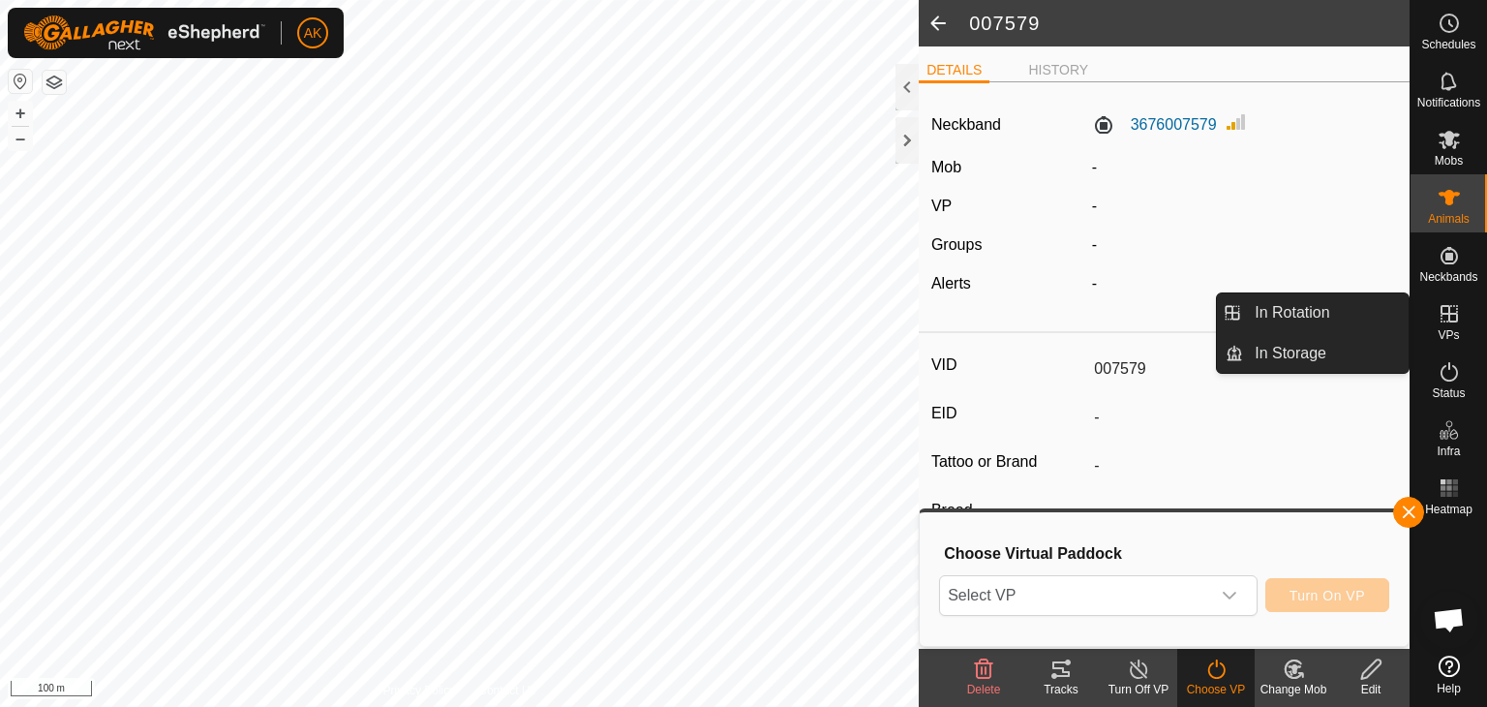
click at [1444, 325] on es-virtualpaddocks-svg-icon at bounding box center [1449, 313] width 35 height 31
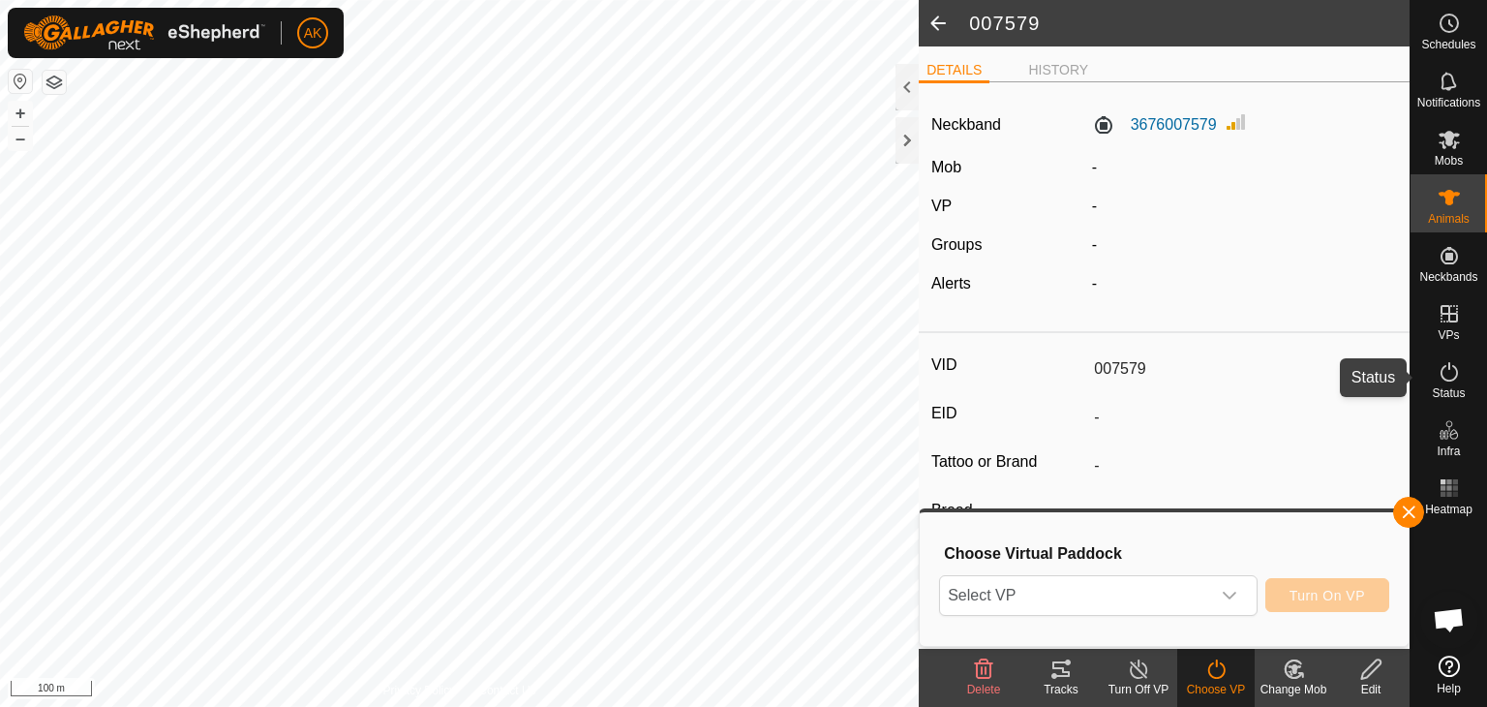
click at [1443, 382] on icon at bounding box center [1448, 371] width 23 height 23
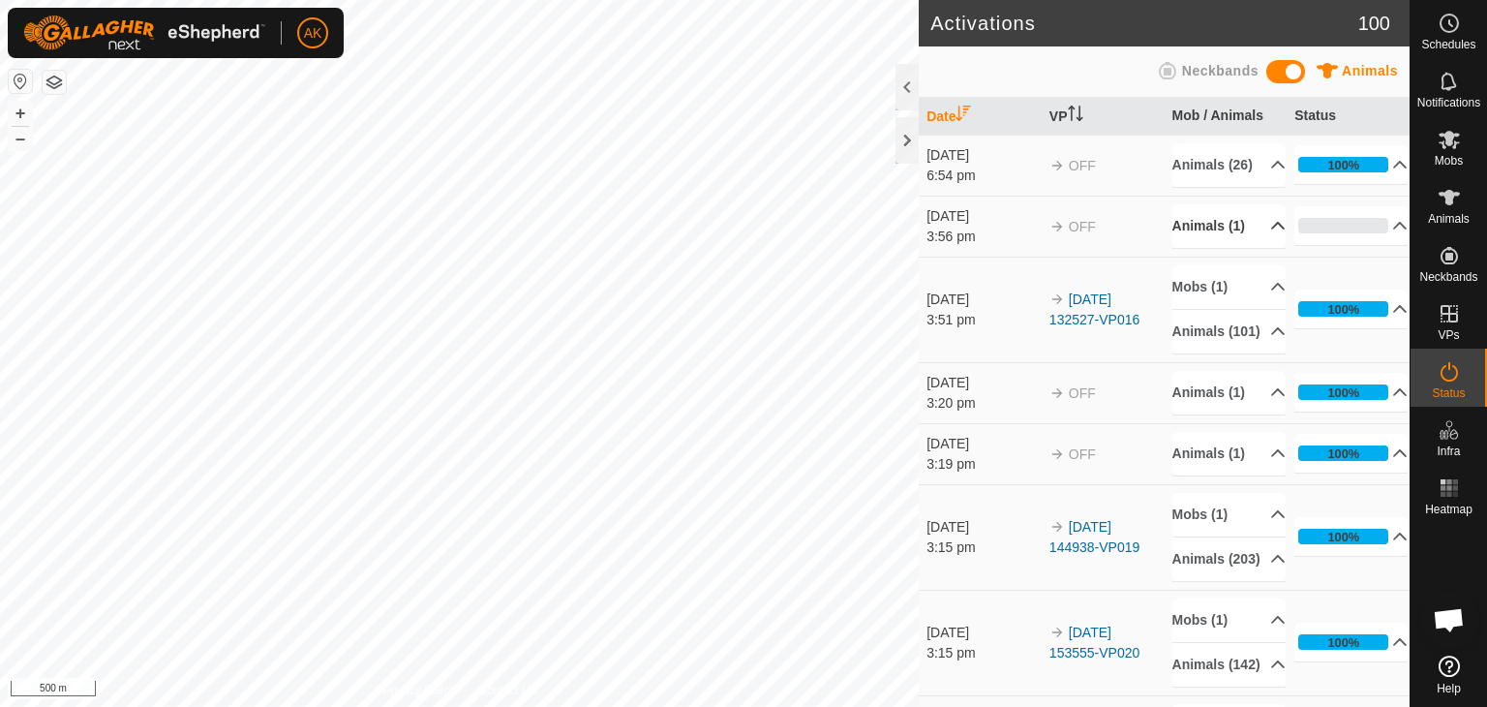
click at [1271, 229] on icon at bounding box center [1278, 226] width 14 height 8
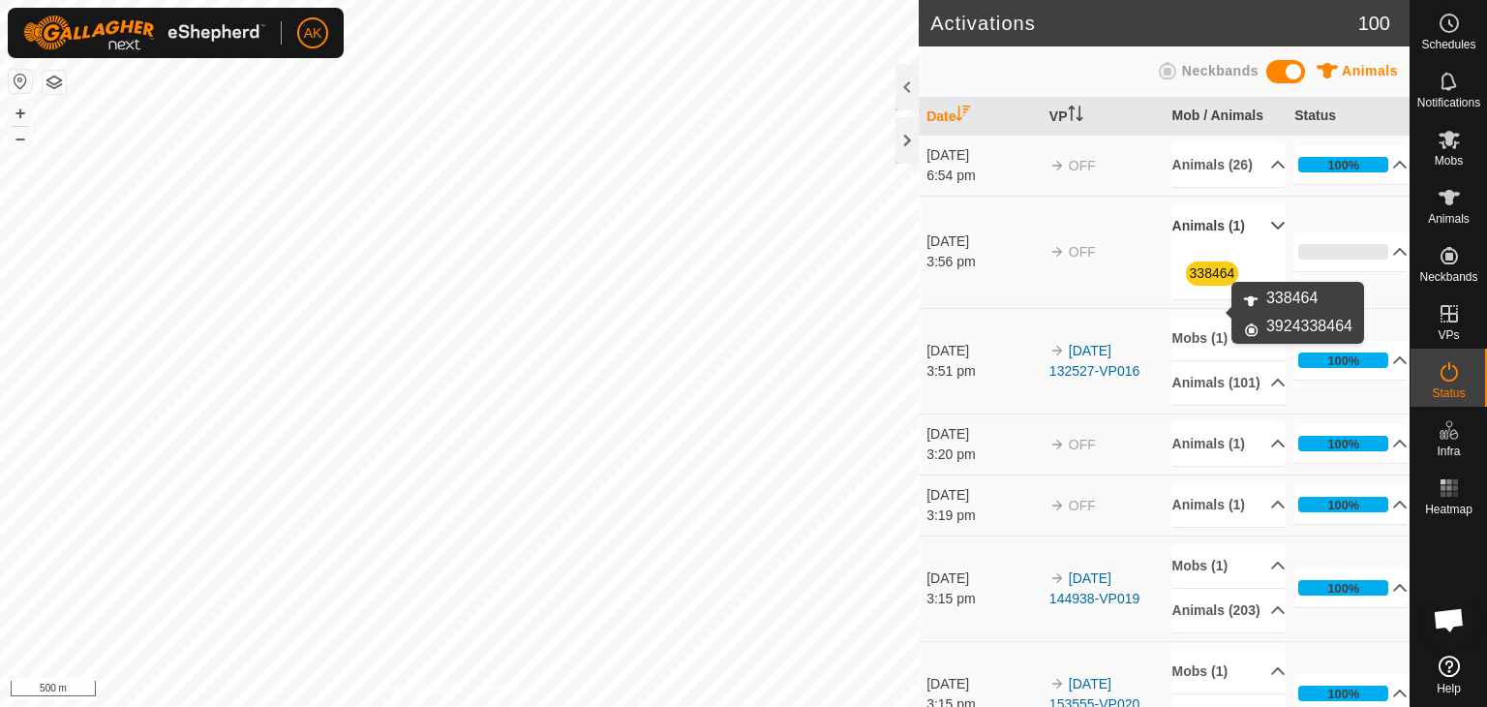
click at [1208, 281] on link "338464" at bounding box center [1212, 272] width 45 height 15
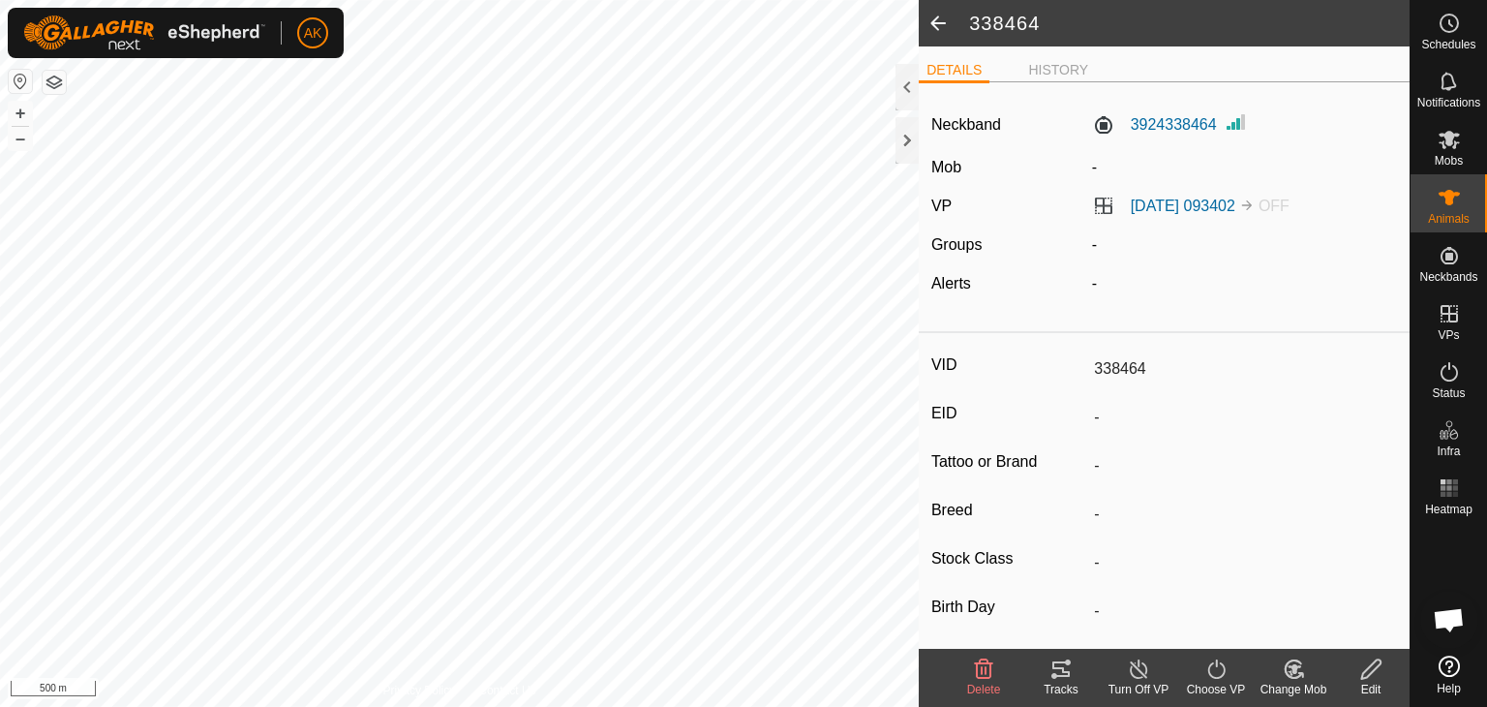
scroll to position [97, 0]
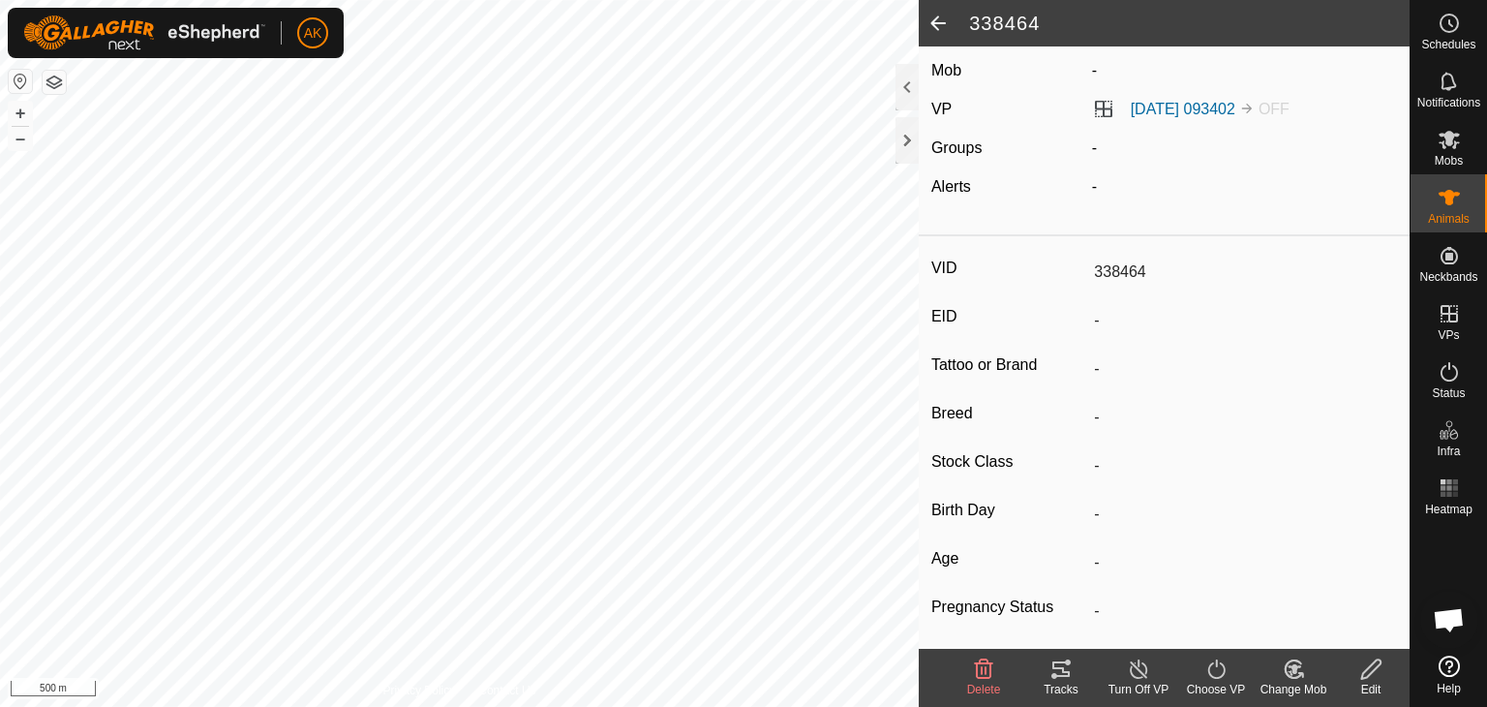
click at [979, 679] on icon at bounding box center [983, 668] width 23 height 23
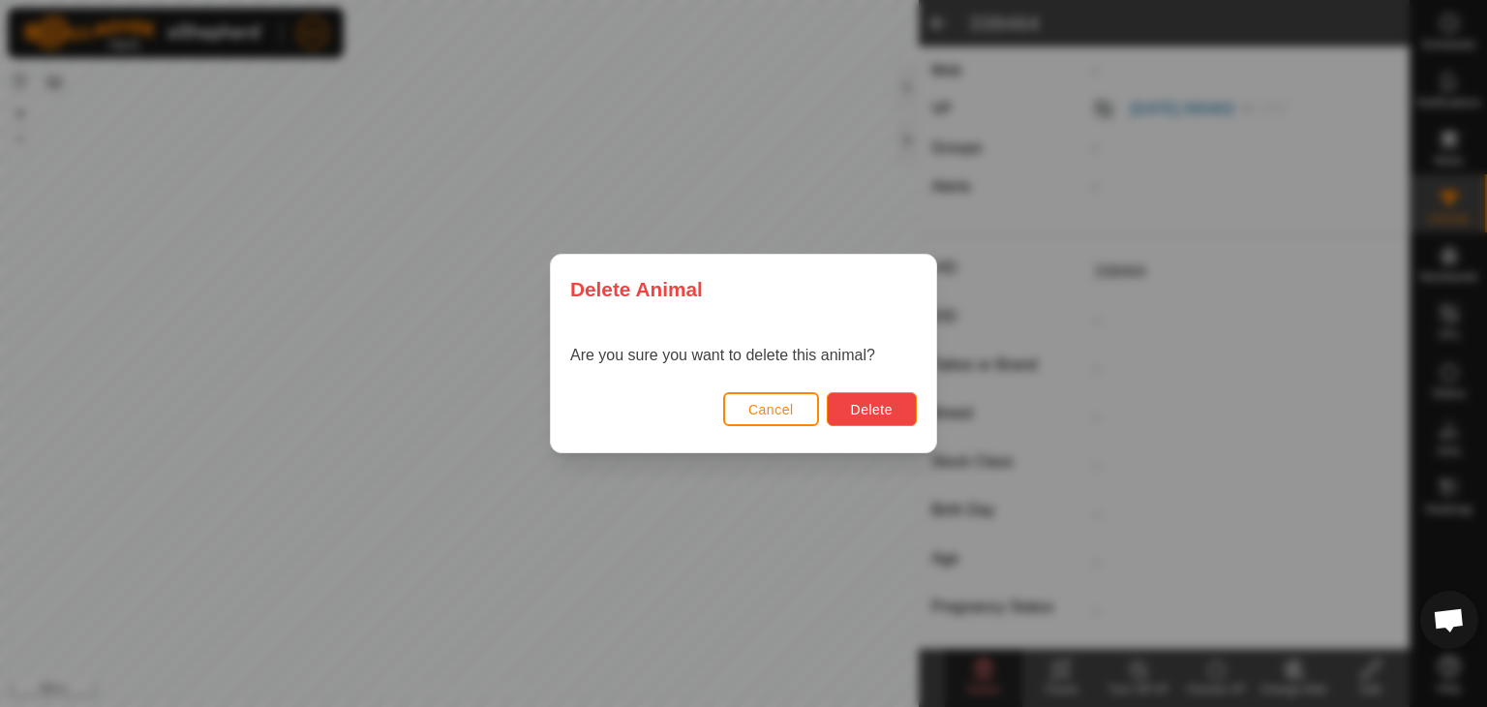
click at [885, 412] on span "Delete" at bounding box center [872, 409] width 42 height 15
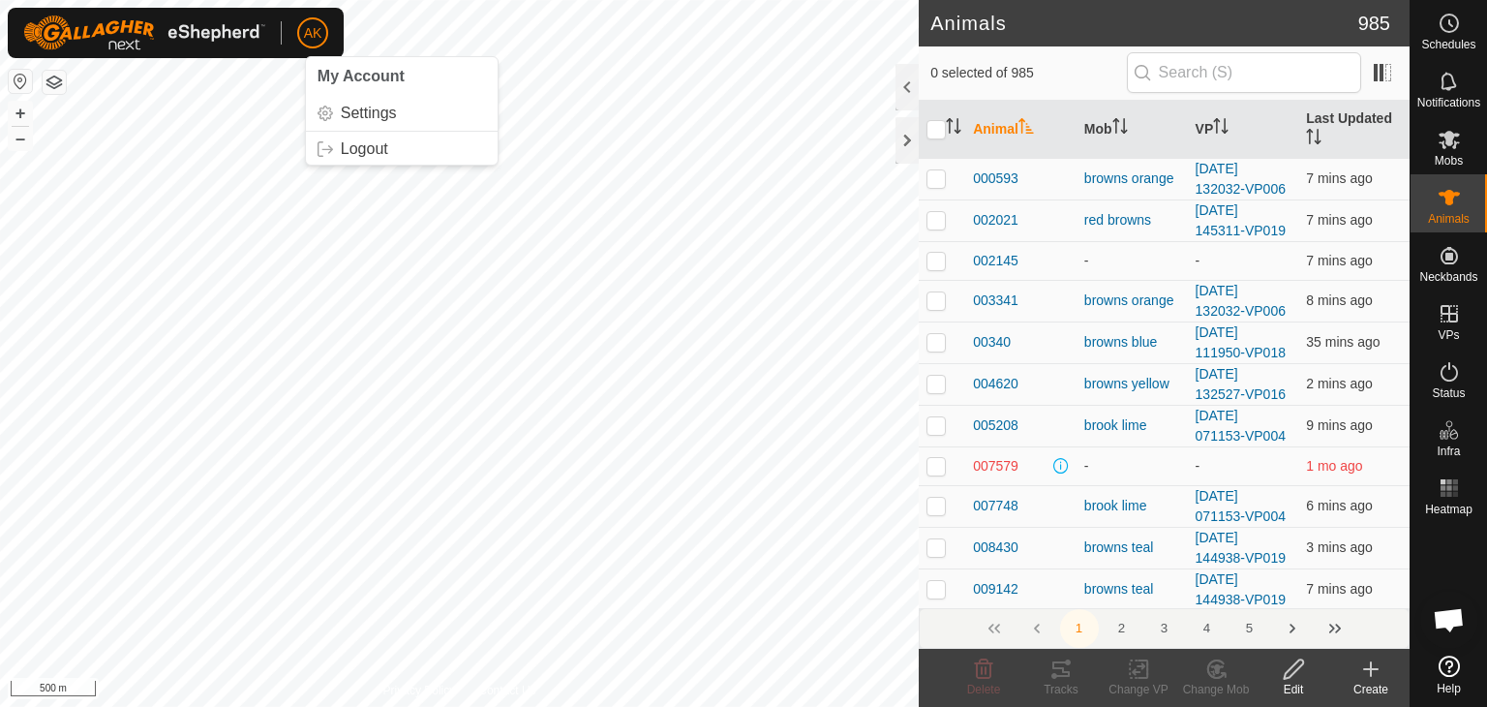
click at [49, 77] on button "button" at bounding box center [54, 82] width 23 height 23
click at [50, 88] on button "button" at bounding box center [54, 82] width 23 height 23
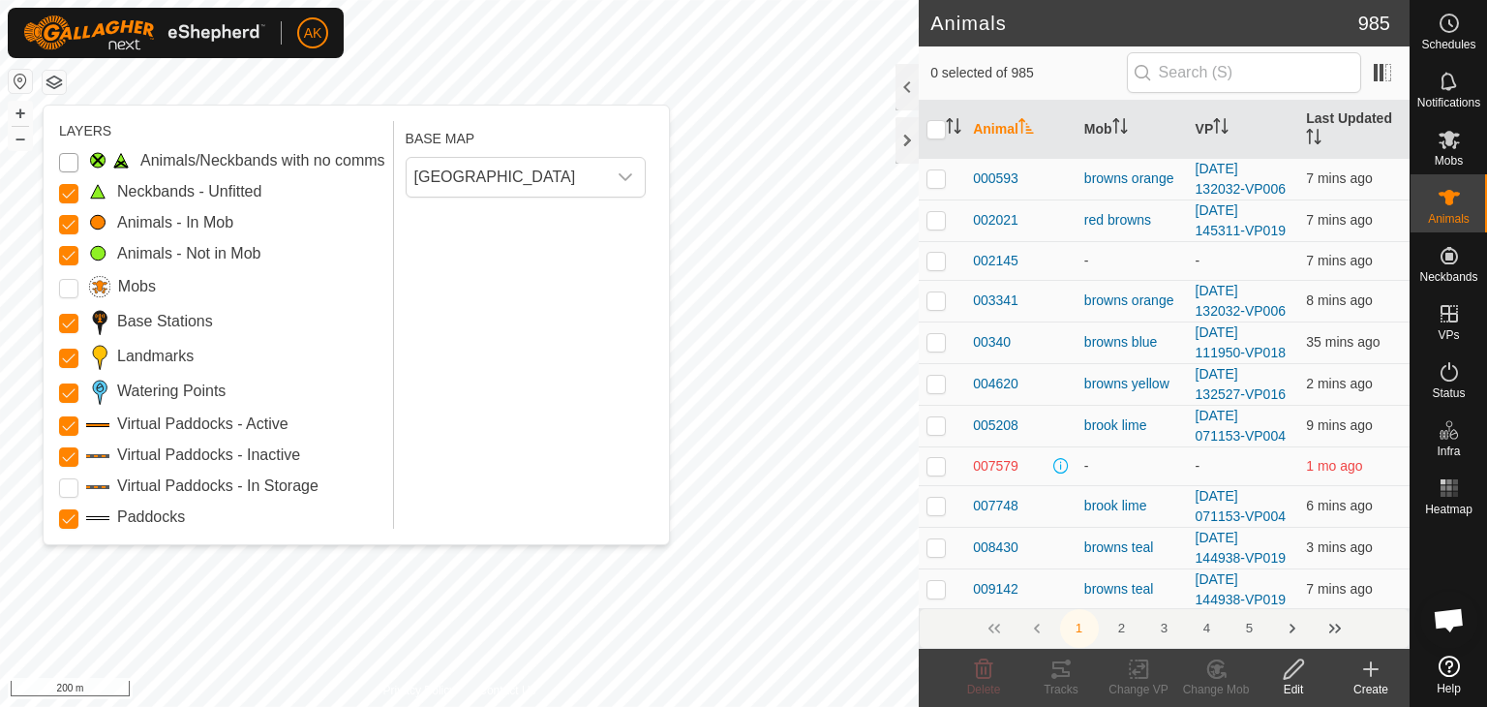
click at [72, 158] on Issue "Animals/Neckbands with no comms" at bounding box center [68, 162] width 19 height 19
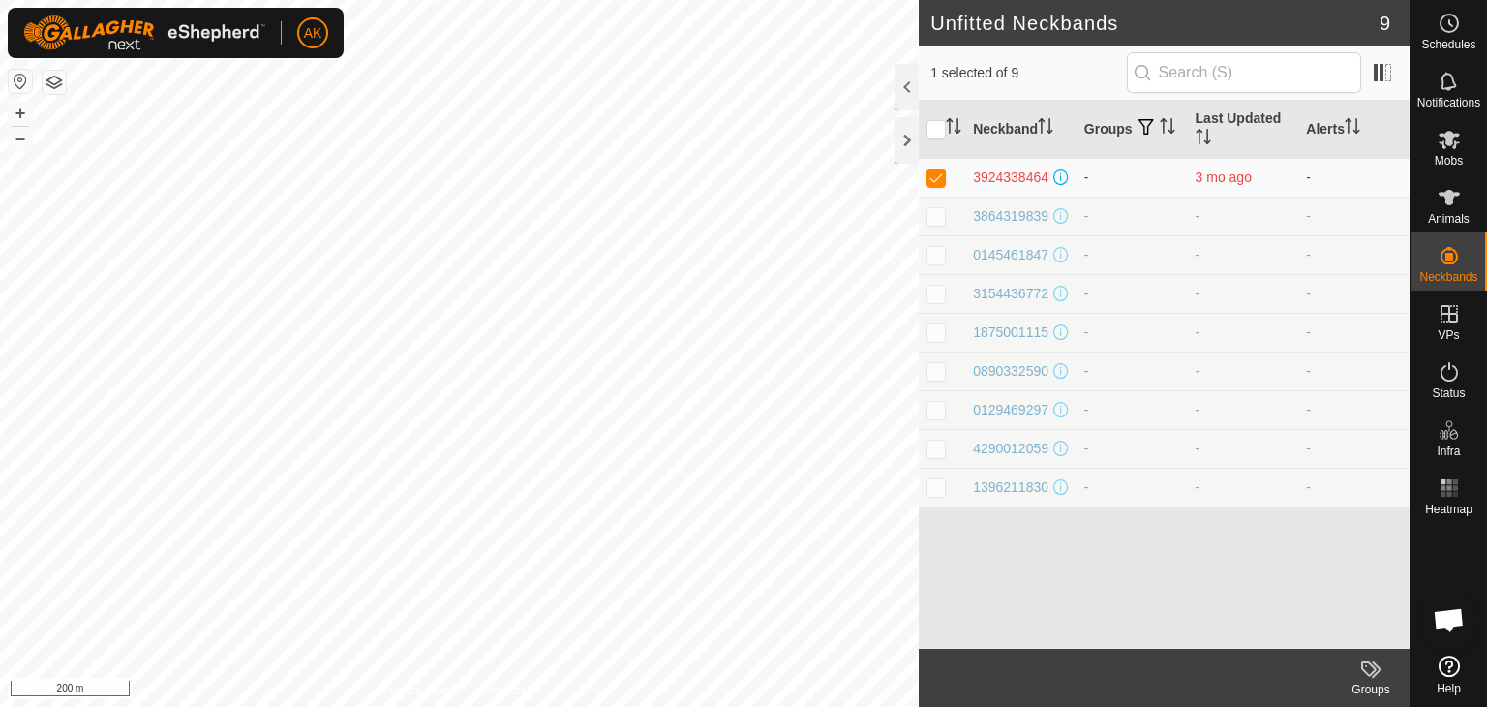
checkbox input "false"
click at [1449, 199] on icon at bounding box center [1448, 197] width 21 height 15
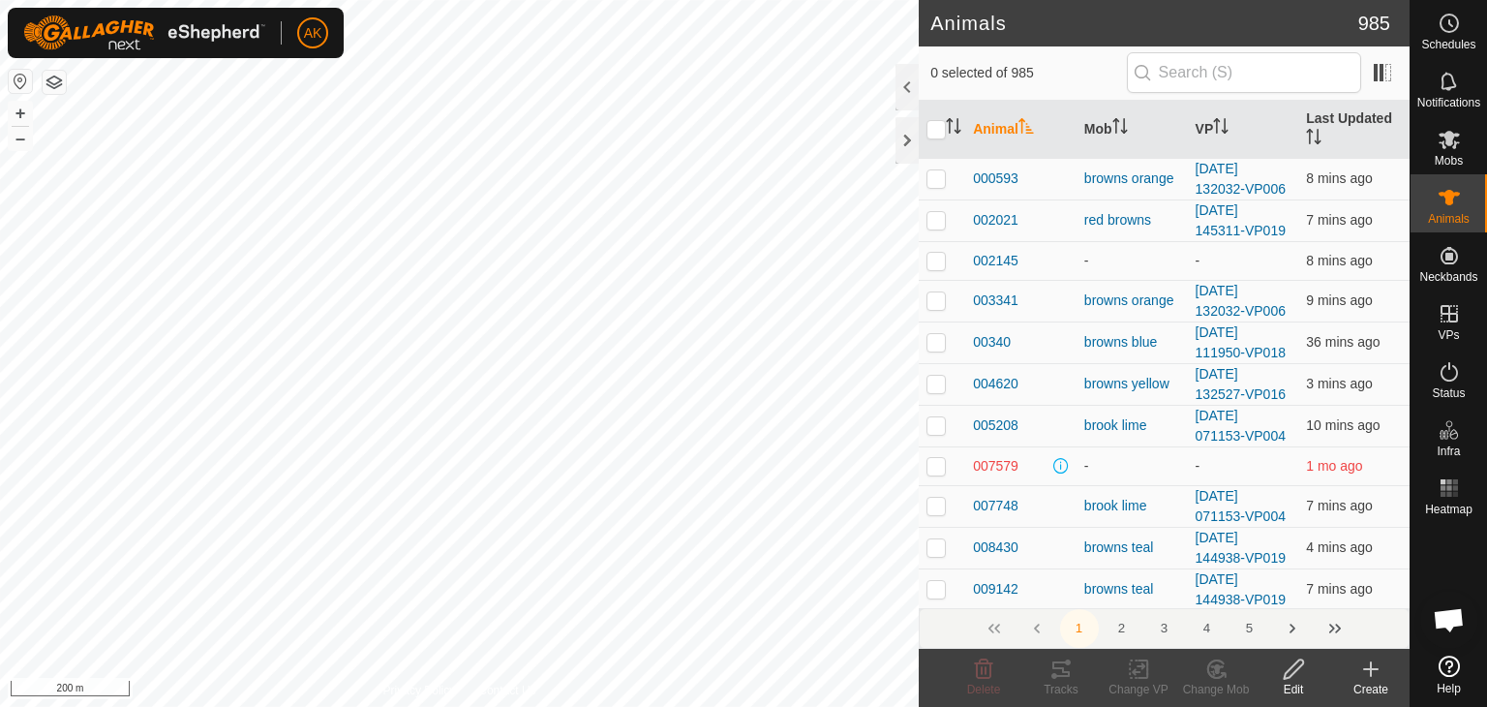
click at [1370, 669] on icon at bounding box center [1371, 669] width 14 height 0
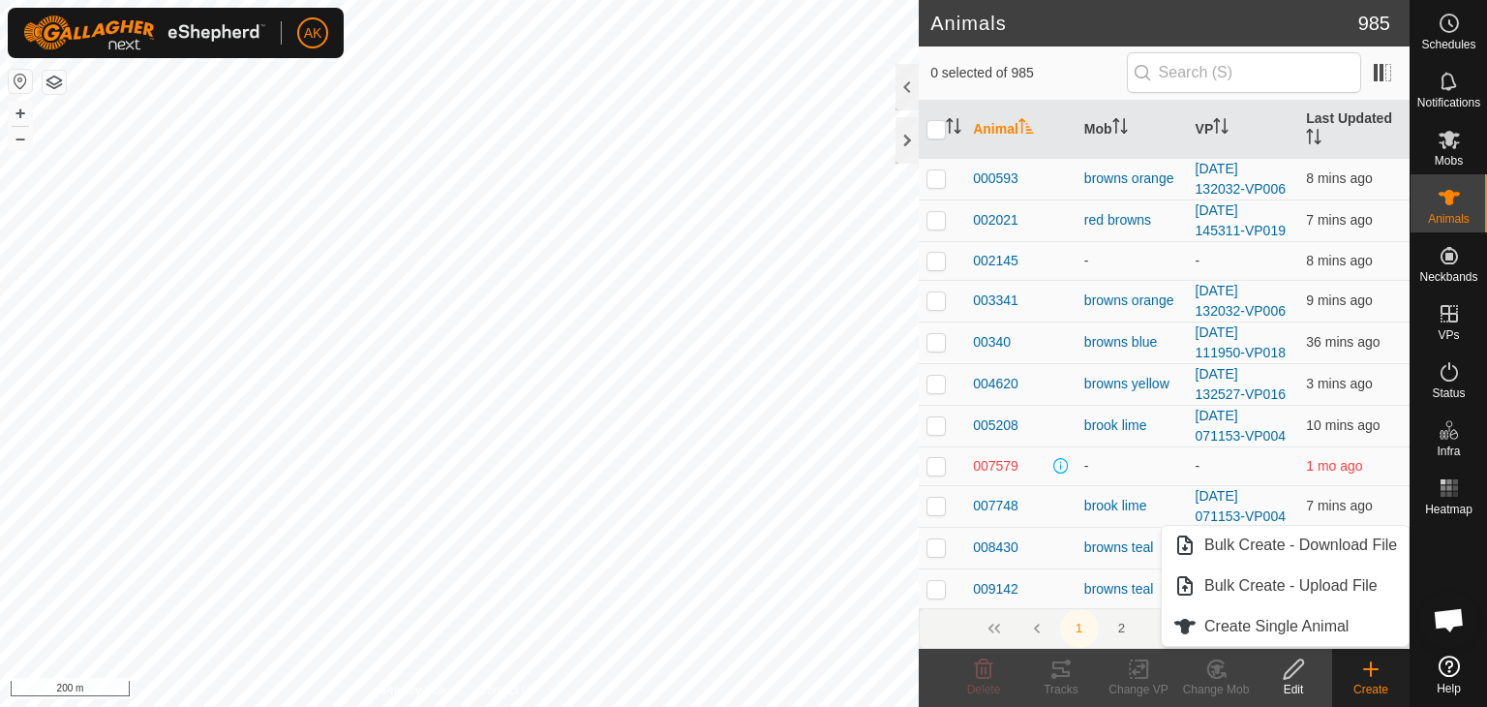
click at [1368, 663] on icon at bounding box center [1370, 668] width 23 height 23
click at [1325, 635] on link "Create Single Animal" at bounding box center [1285, 626] width 247 height 39
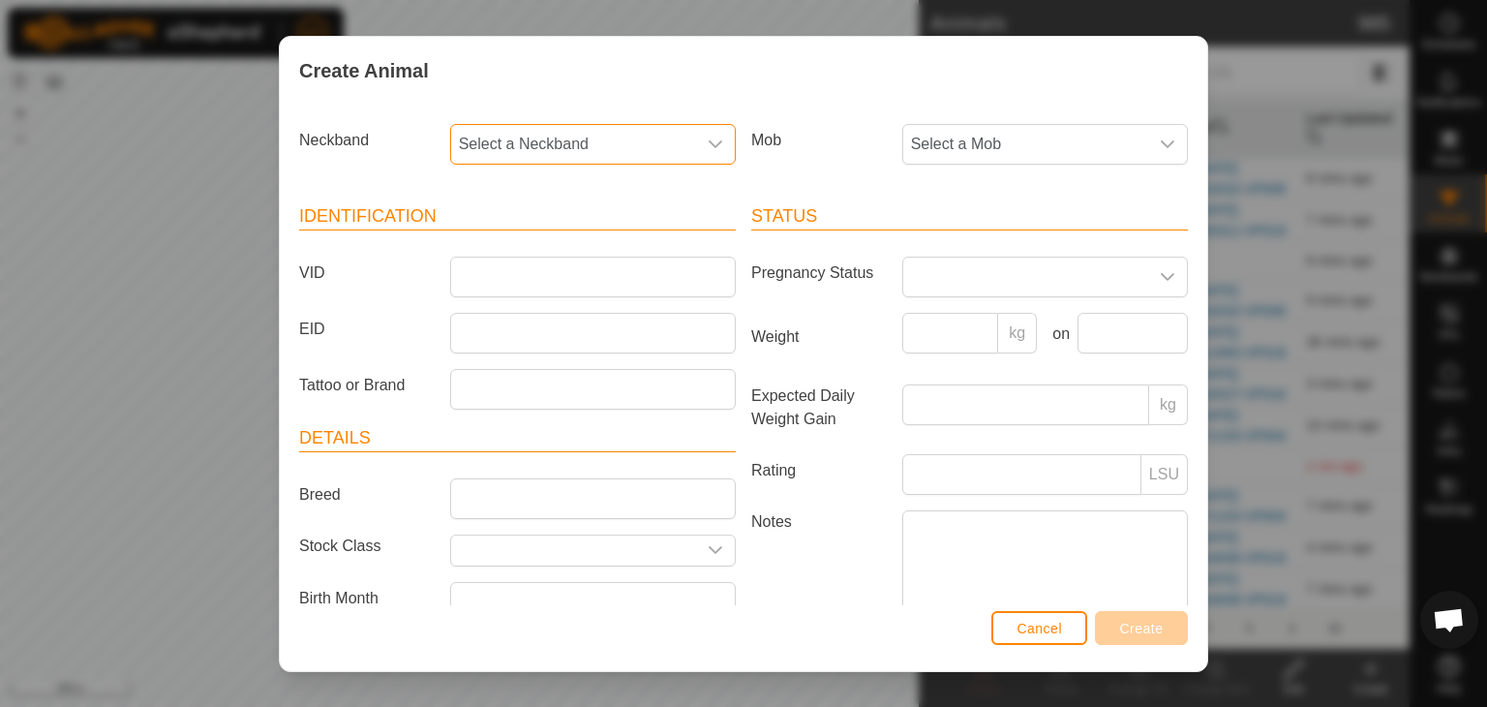
click at [497, 153] on span "Select a Neckband" at bounding box center [573, 144] width 245 height 39
click at [522, 279] on li "3924338464" at bounding box center [591, 284] width 279 height 39
click at [480, 271] on input "VID" at bounding box center [593, 277] width 286 height 41
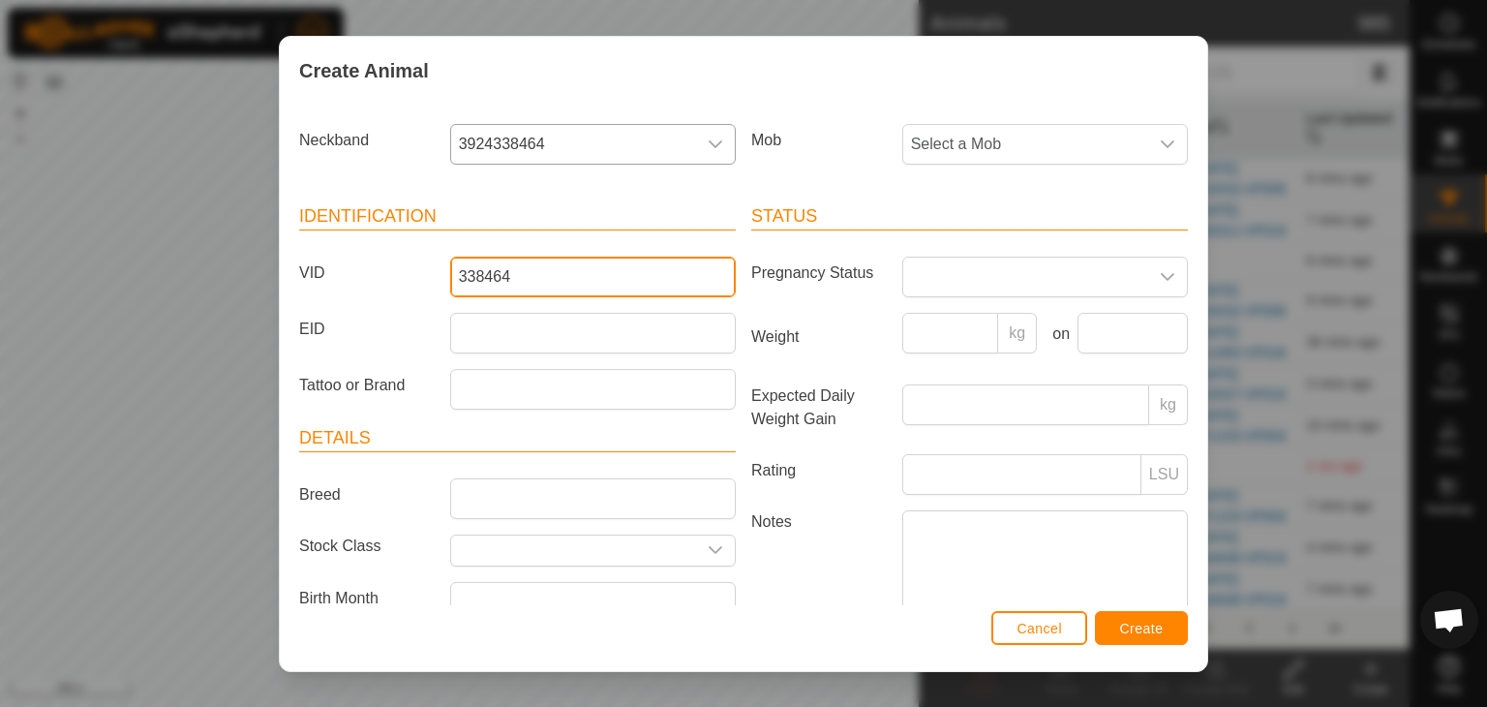
type input "338464"
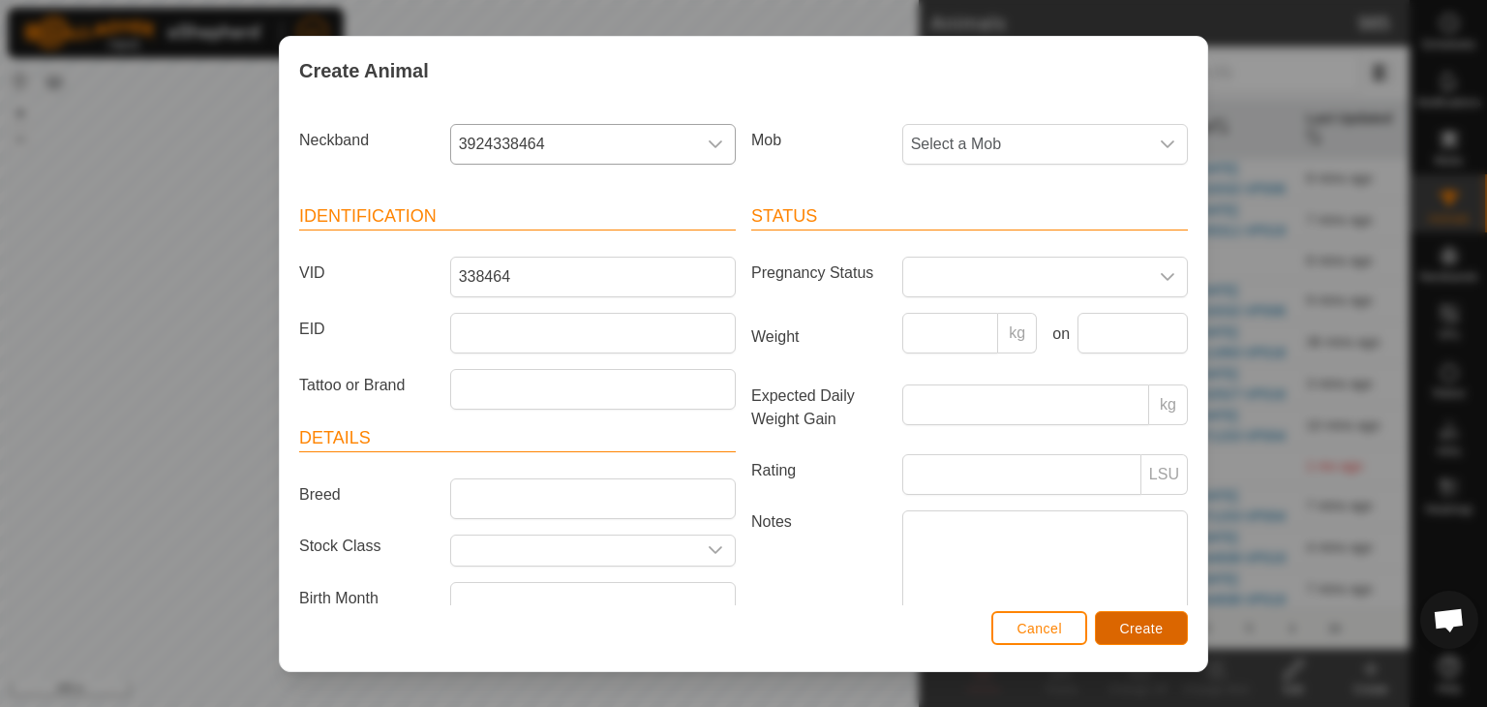
click at [1147, 630] on span "Create" at bounding box center [1142, 627] width 44 height 15
